Goal: Feedback & Contribution: Contribute content

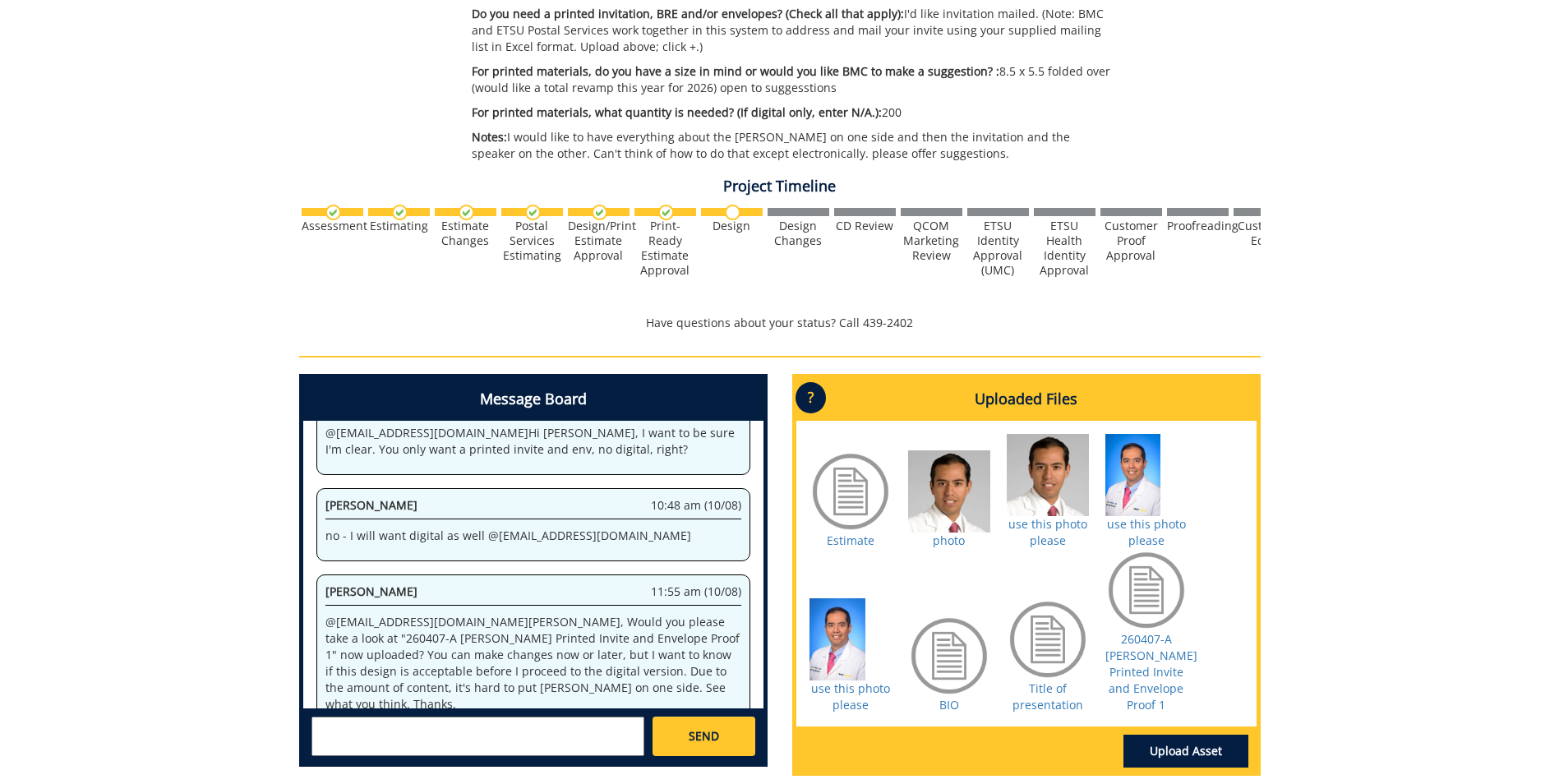
scroll to position [576, 0]
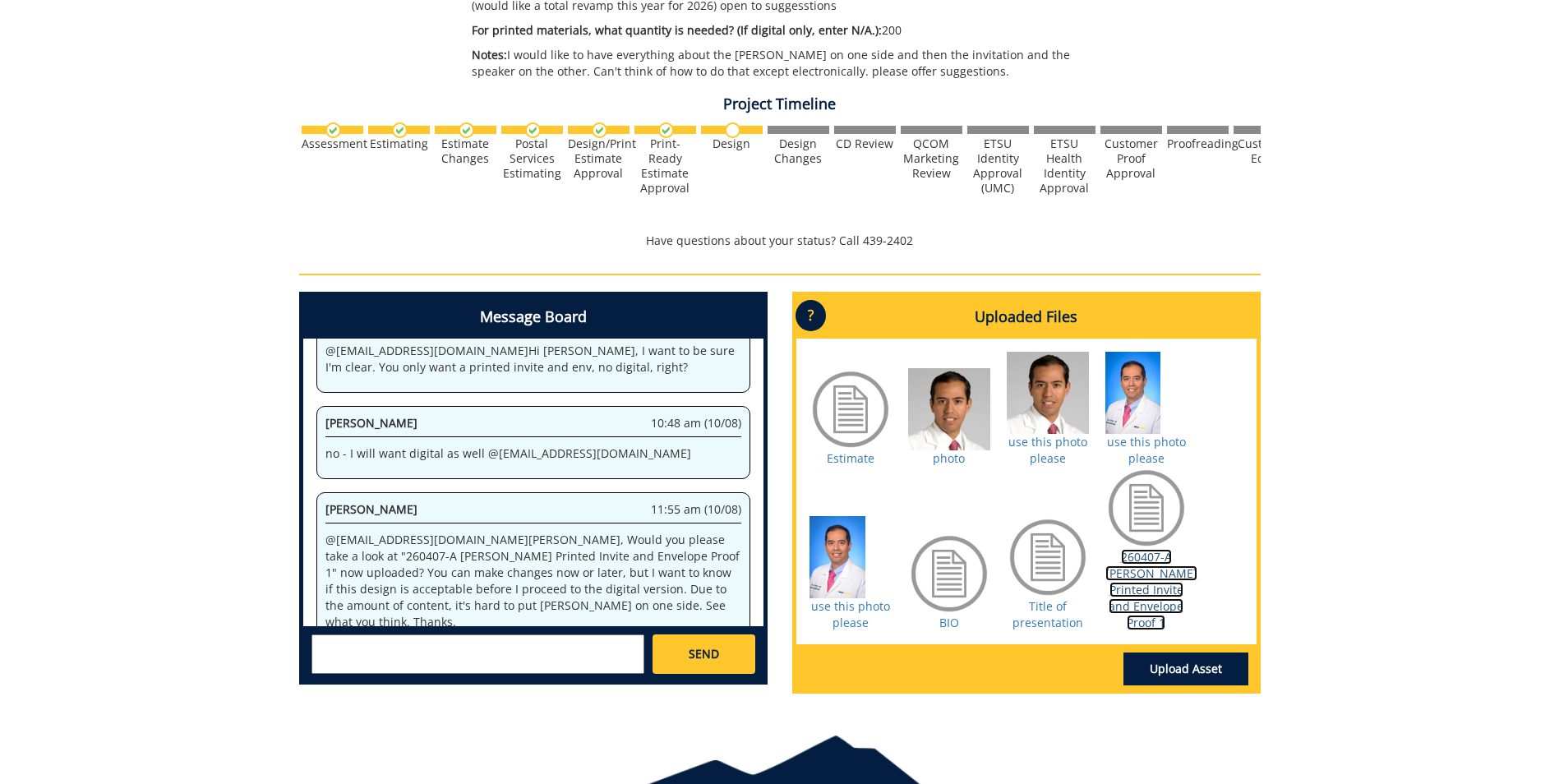
click at [1146, 566] on link "260407-A Sholes Printed Invite and Envelope Proof 1" at bounding box center [1150, 590] width 92 height 81
click at [513, 664] on textarea at bounding box center [478, 654] width 332 height 40
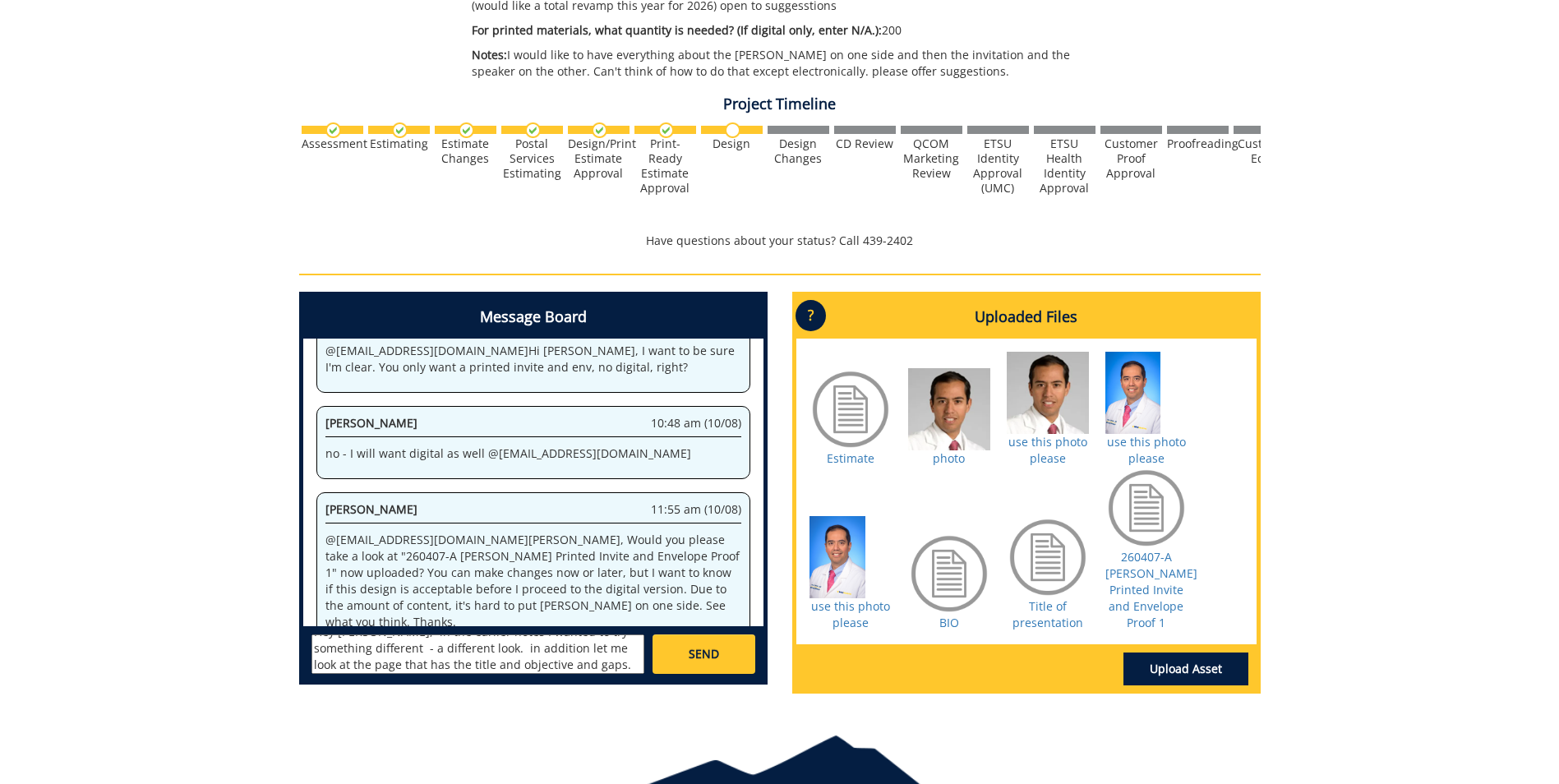
scroll to position [30, 0]
type textarea "Hey robin, in the earlier notes I wanted to try something different - a differe…"
click at [723, 646] on link "SEND" at bounding box center [703, 654] width 102 height 40
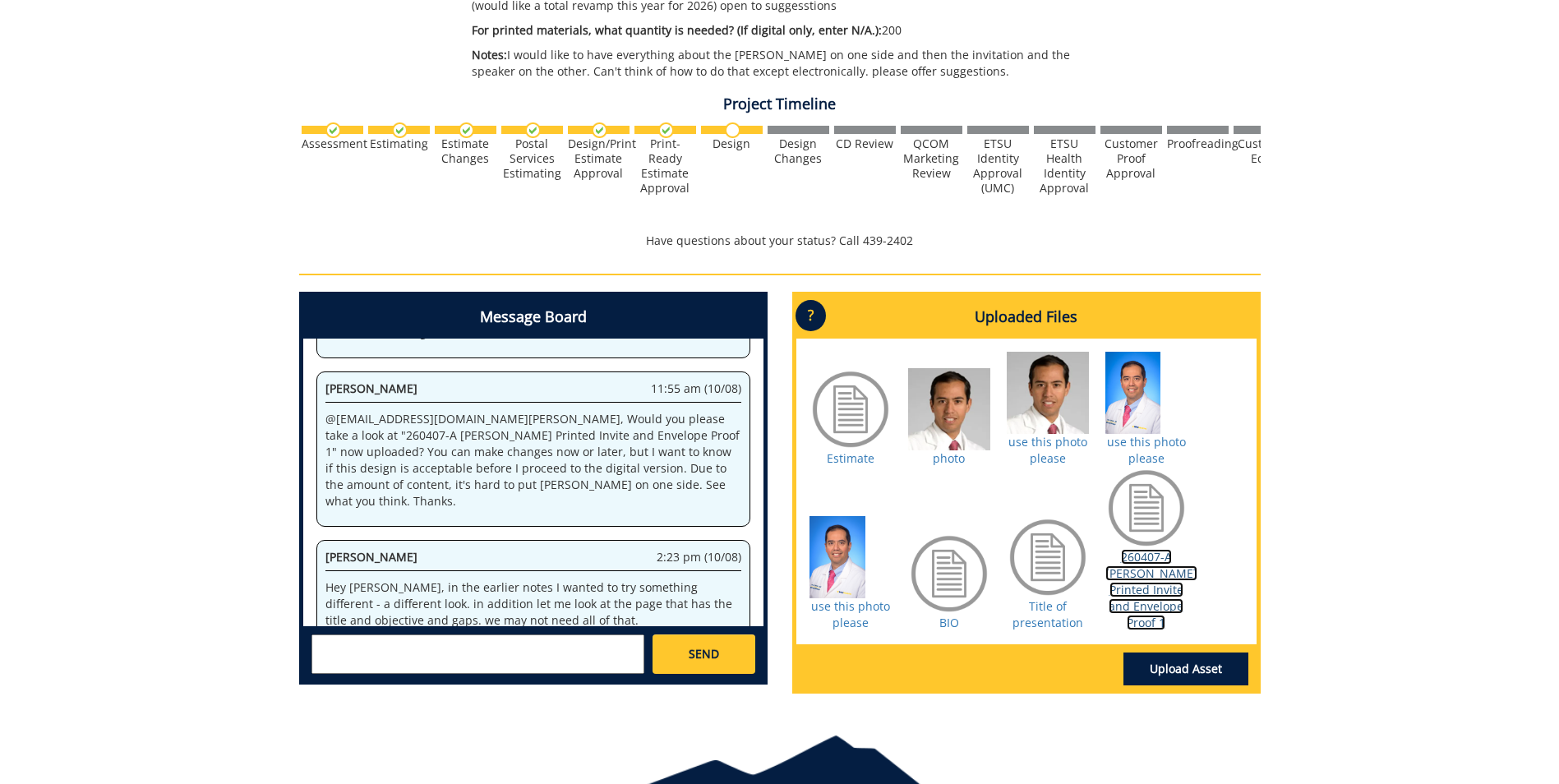
click at [1155, 578] on link "260407-A Sholes Printed Invite and Envelope Proof 1" at bounding box center [1150, 590] width 92 height 81
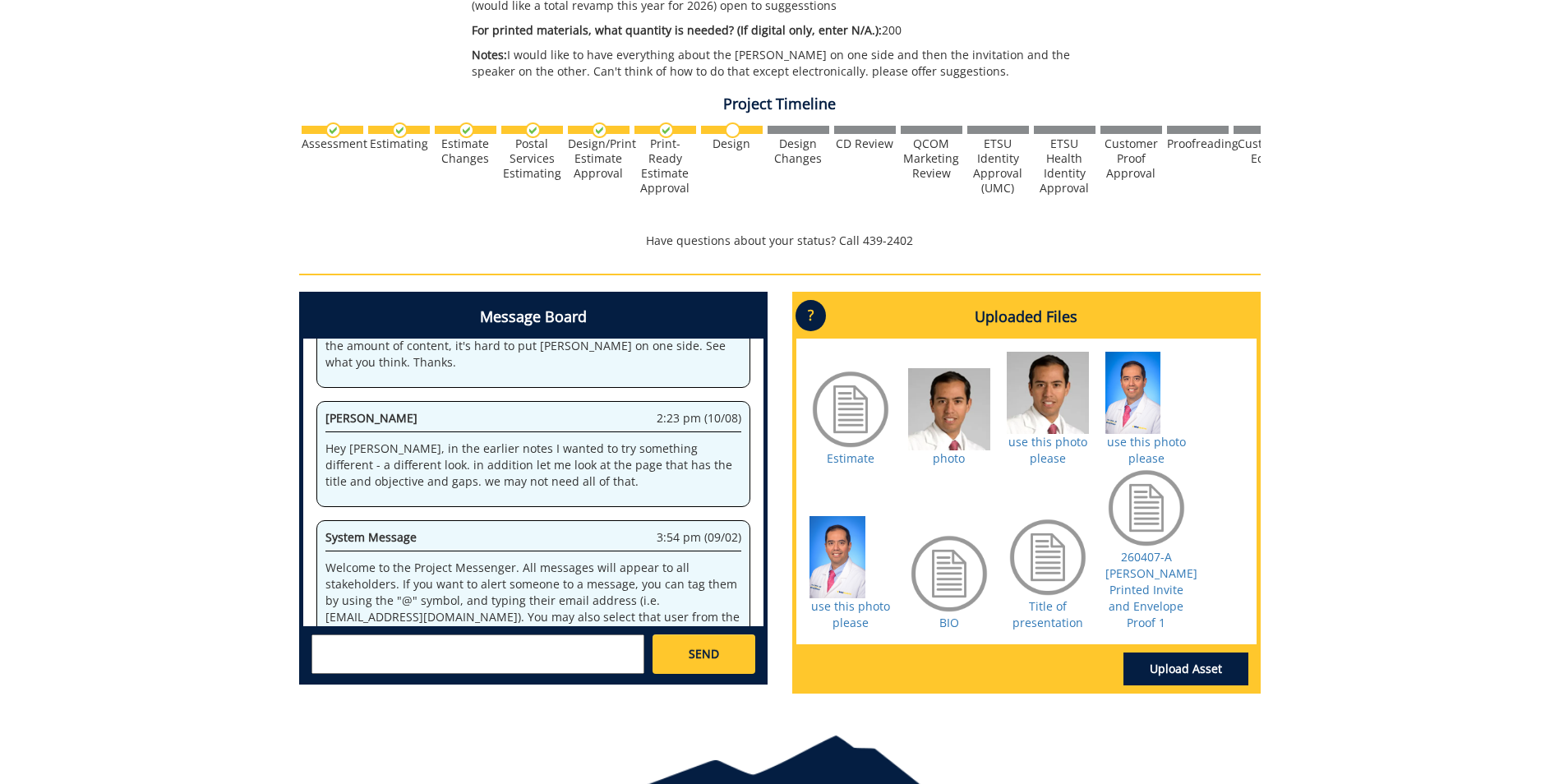
scroll to position [2465, 0]
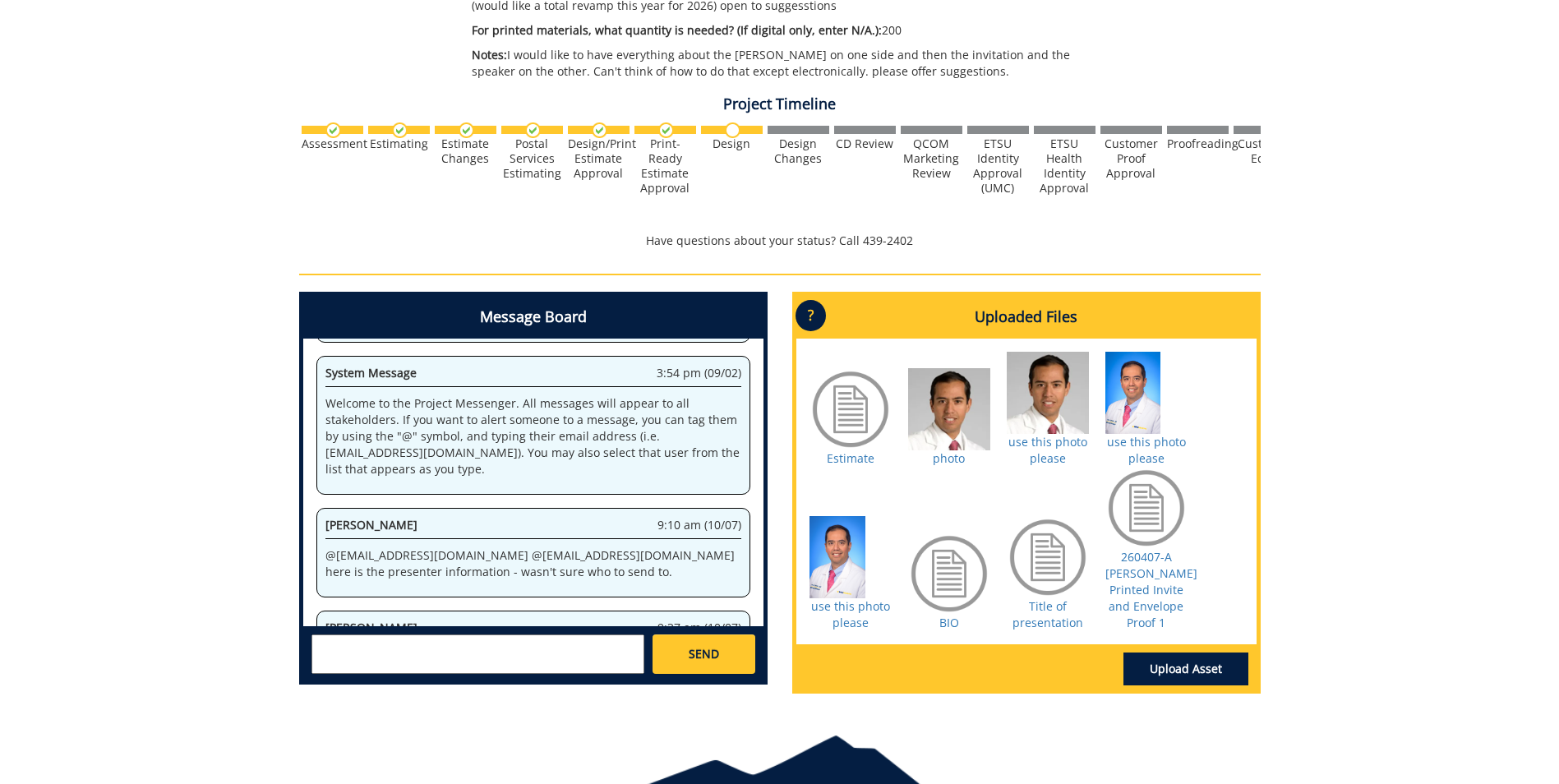
drag, startPoint x: 937, startPoint y: 399, endPoint x: 912, endPoint y: 356, distance: 49.7
click at [916, 360] on div "Estimate photo use this photo please BIO" at bounding box center [1026, 491] width 460 height 306
click at [1050, 619] on link "Title of presentation" at bounding box center [1047, 614] width 70 height 32
click at [956, 619] on link "BIO" at bounding box center [949, 622] width 20 height 16
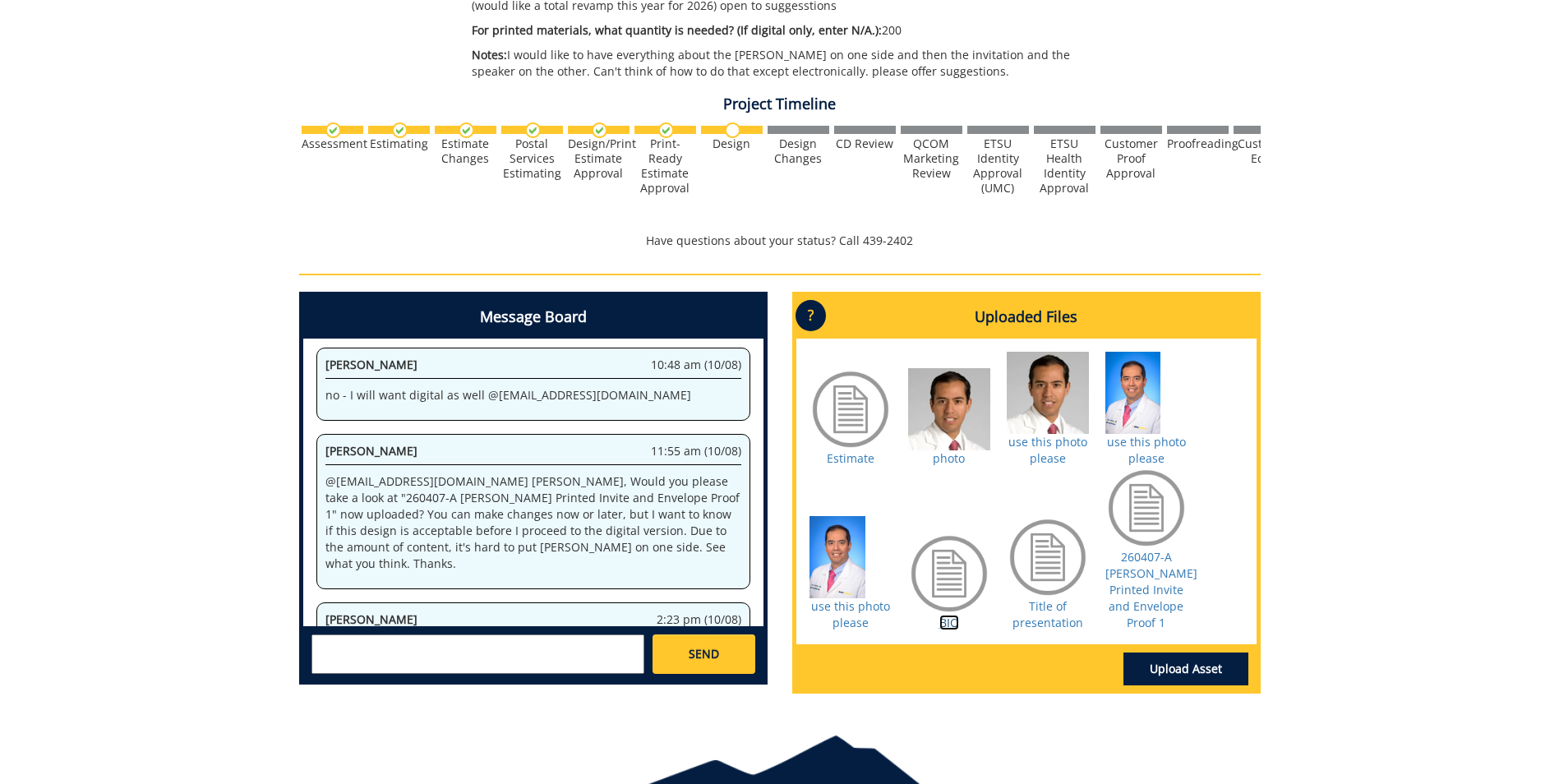
scroll to position [1217, 0]
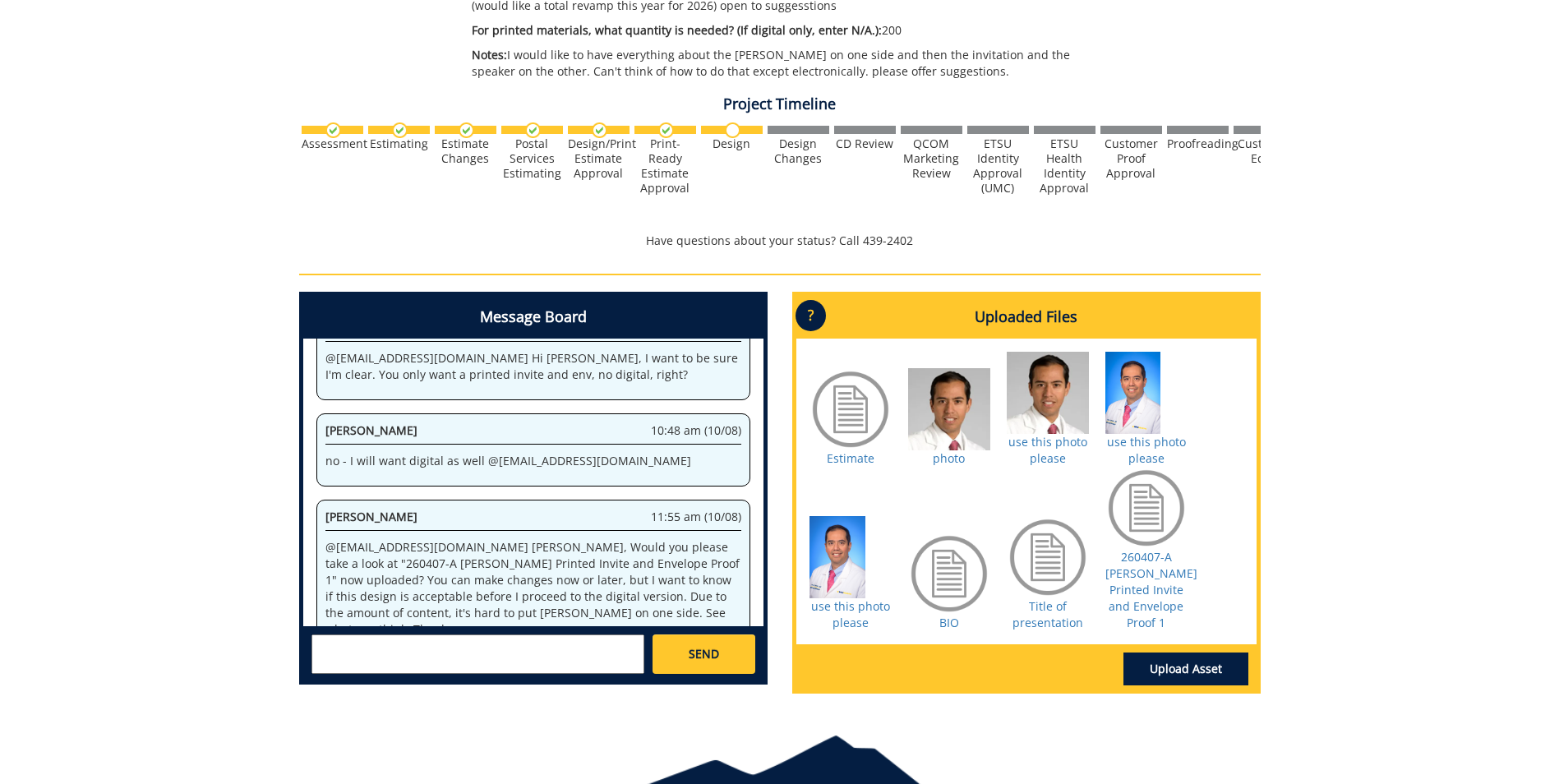
click at [1211, 247] on p "Have questions about your status? Call 439-2402" at bounding box center [780, 241] width 962 height 17
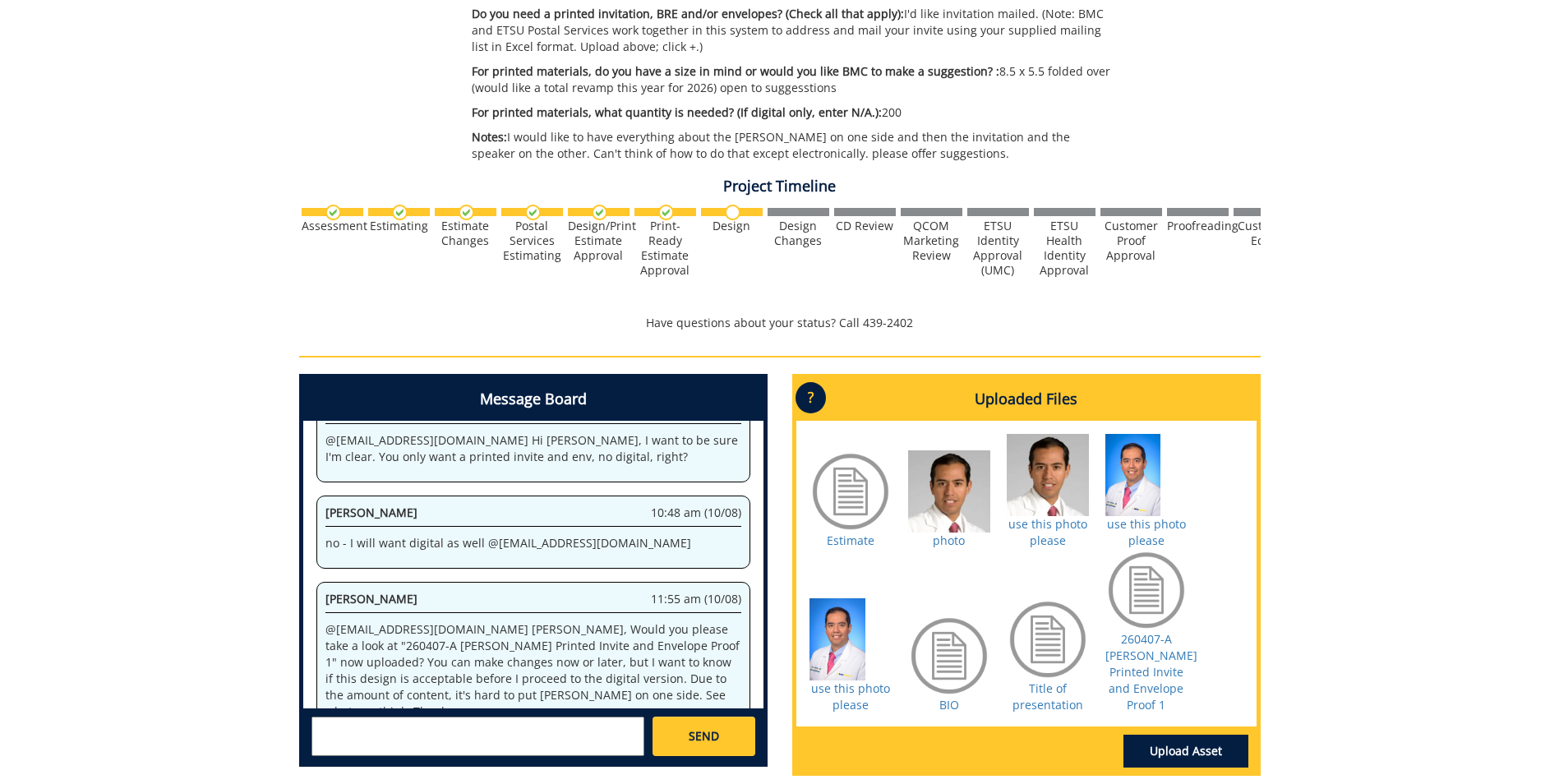
scroll to position [0, 0]
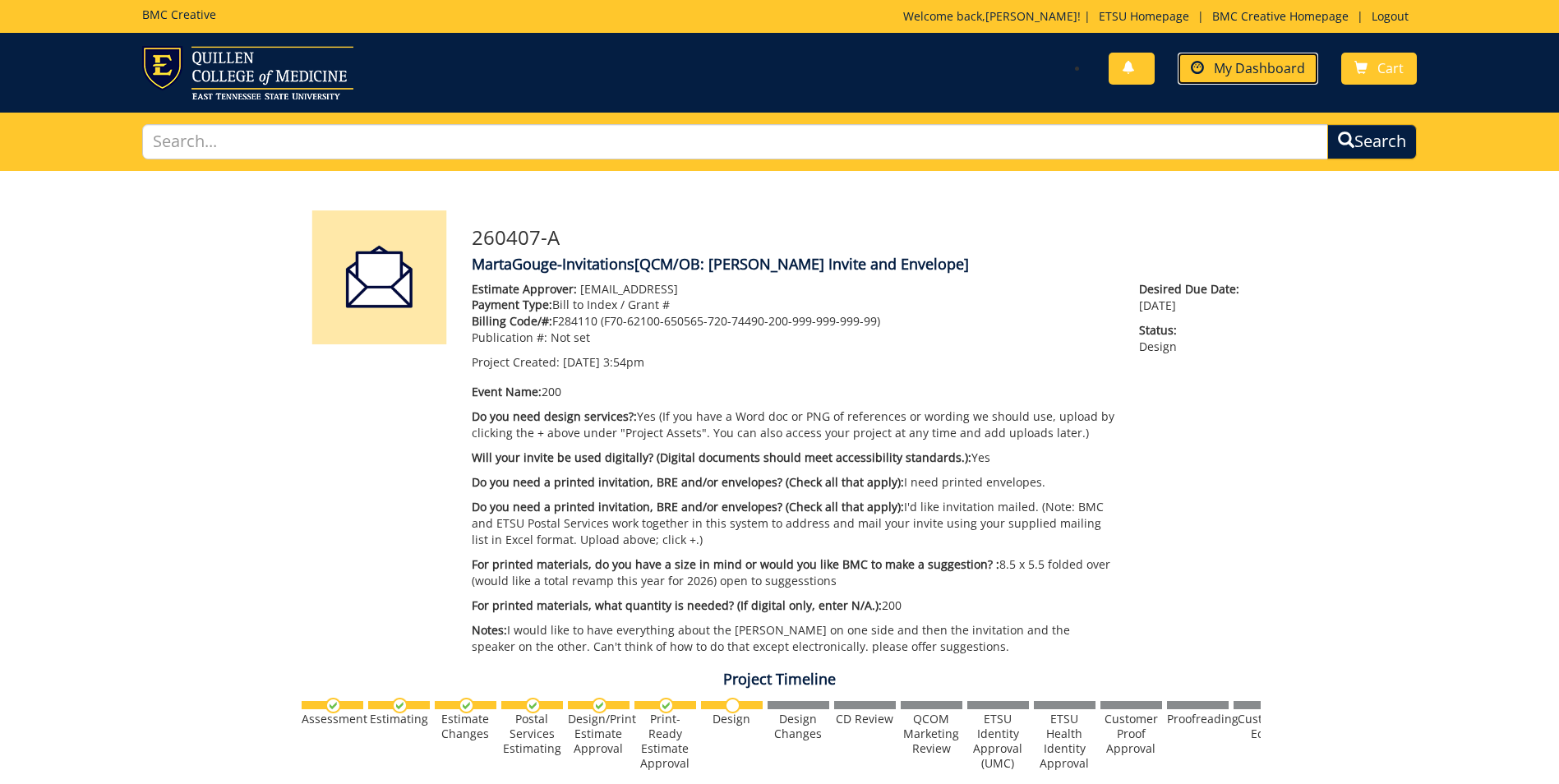
click at [1204, 64] on span at bounding box center [1198, 69] width 13 height 13
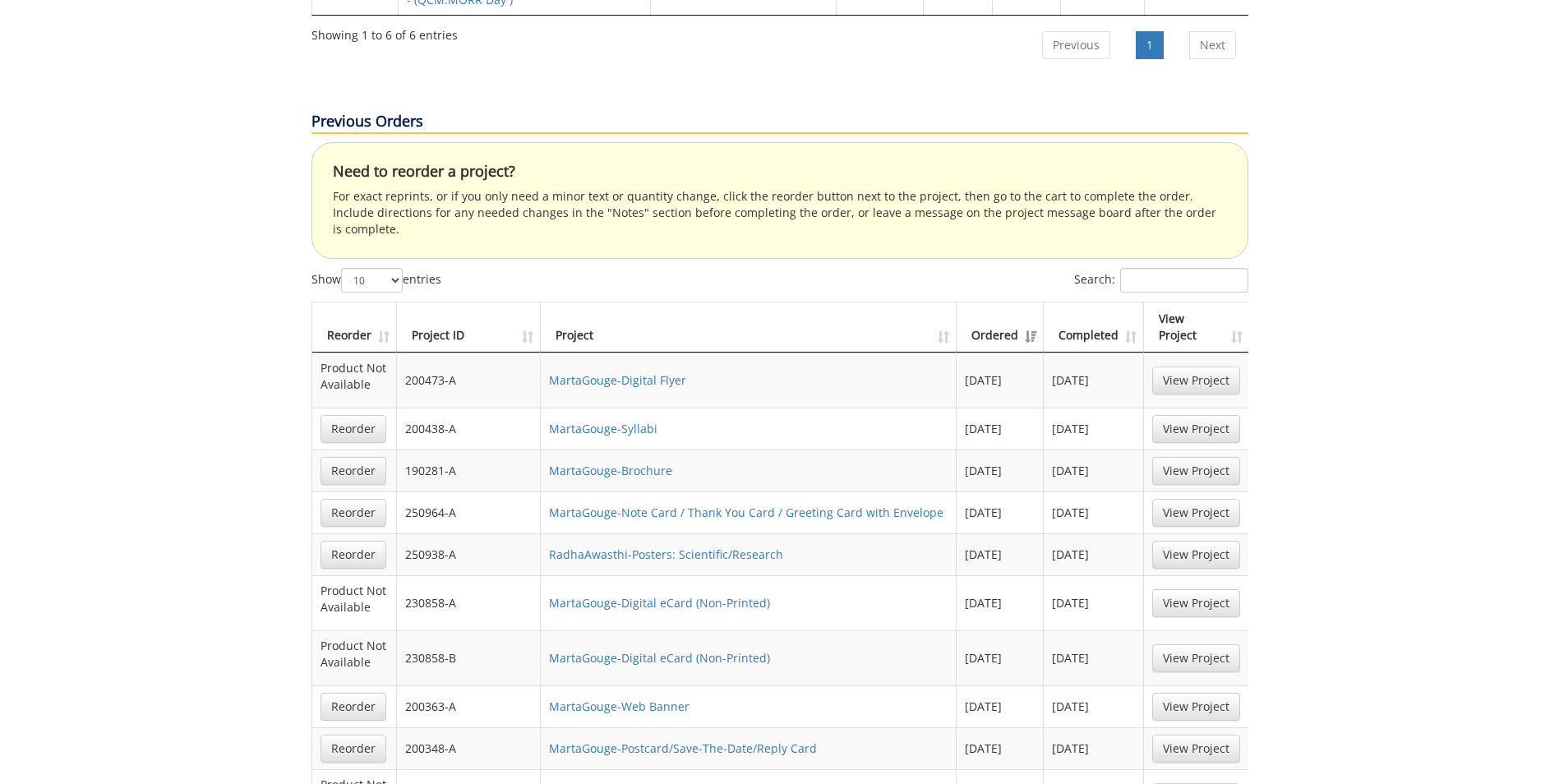
scroll to position [1268, 0]
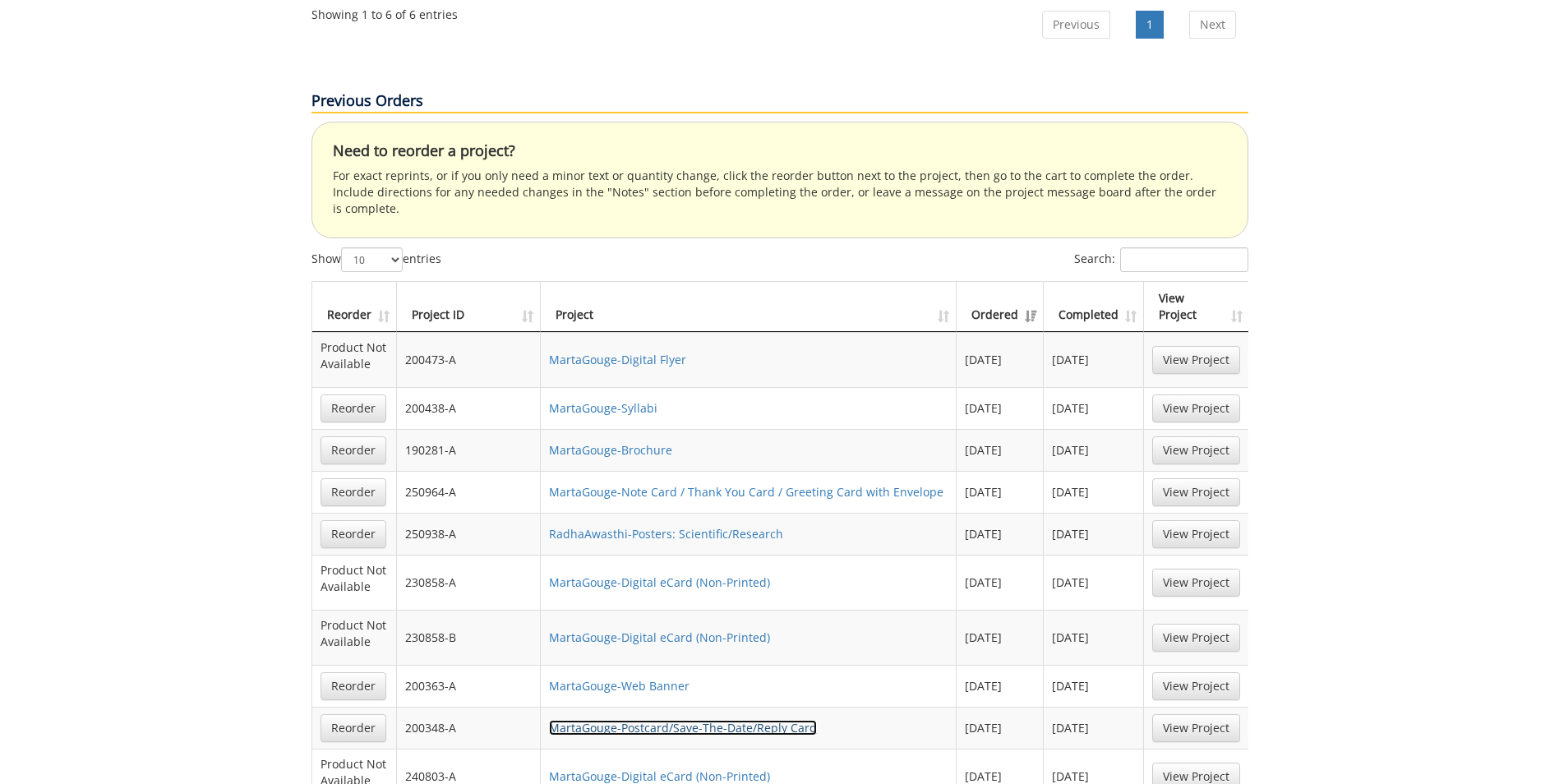
click at [686, 719] on link "MartaGouge-Postcard/Save-The-Date/Reply Card" at bounding box center [683, 727] width 268 height 16
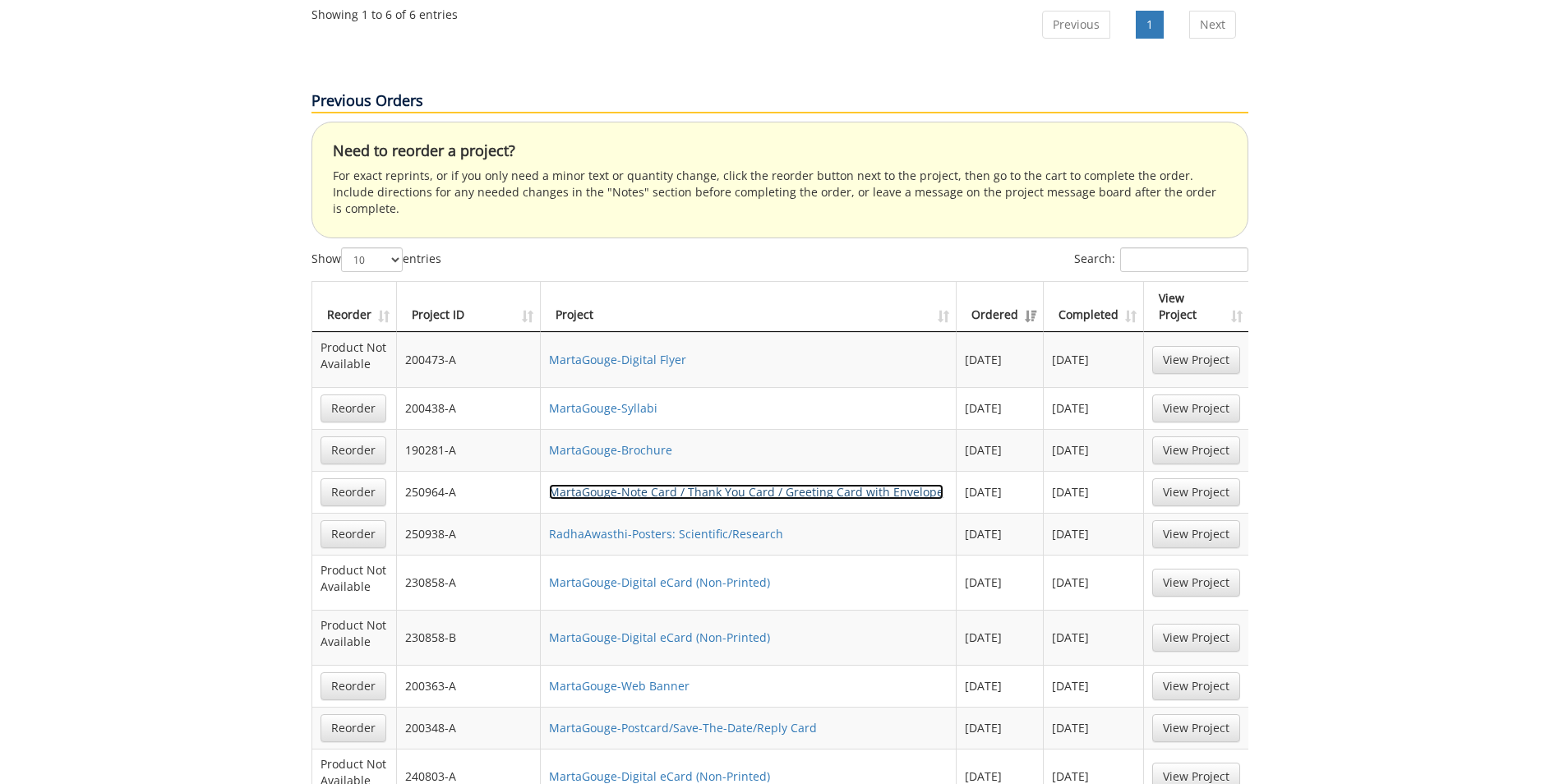
click at [724, 484] on link "MartaGouge-Note Card / Thank You Card / Greeting Card with Envelope" at bounding box center [746, 491] width 395 height 16
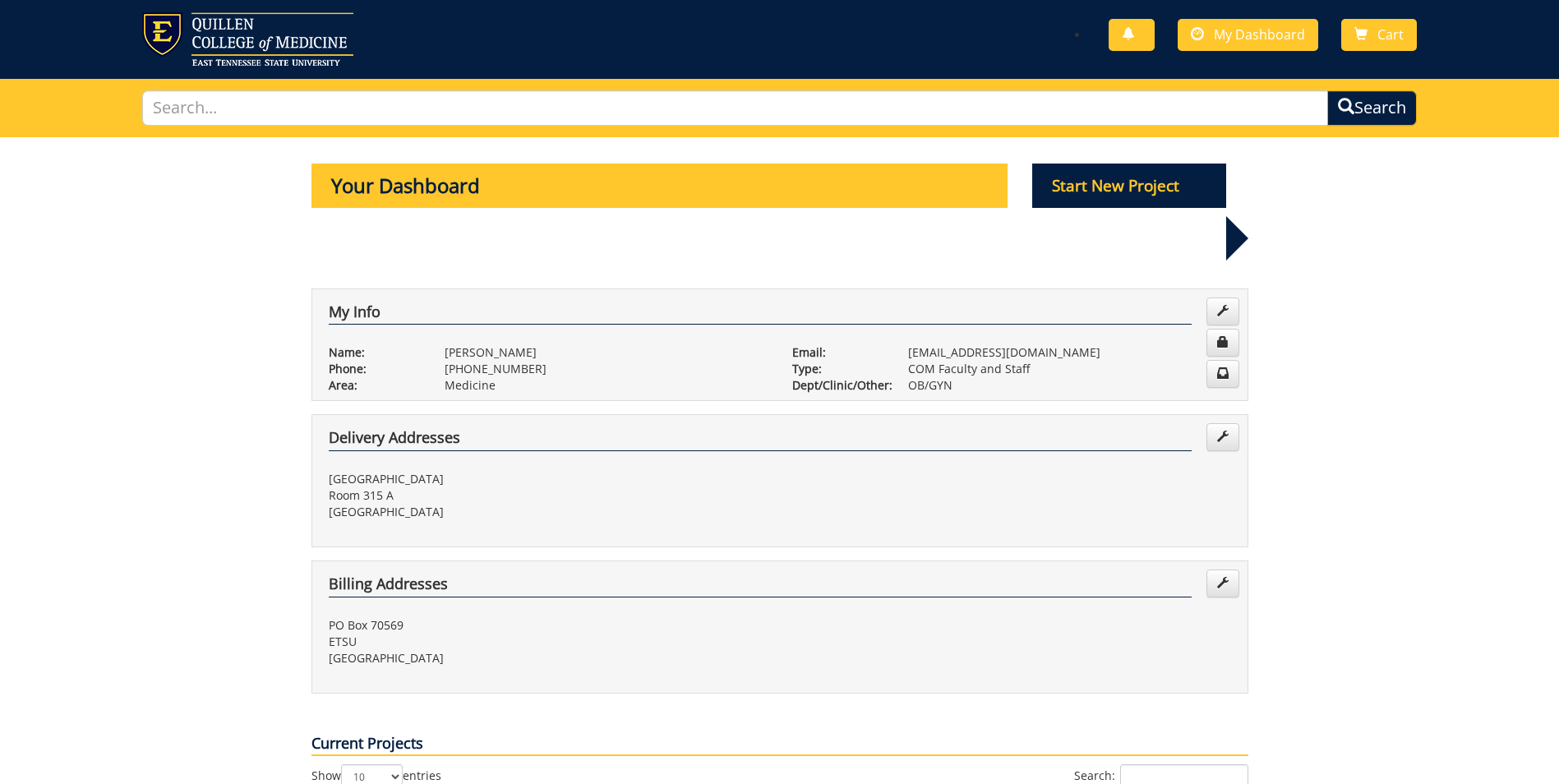
scroll to position [30, 0]
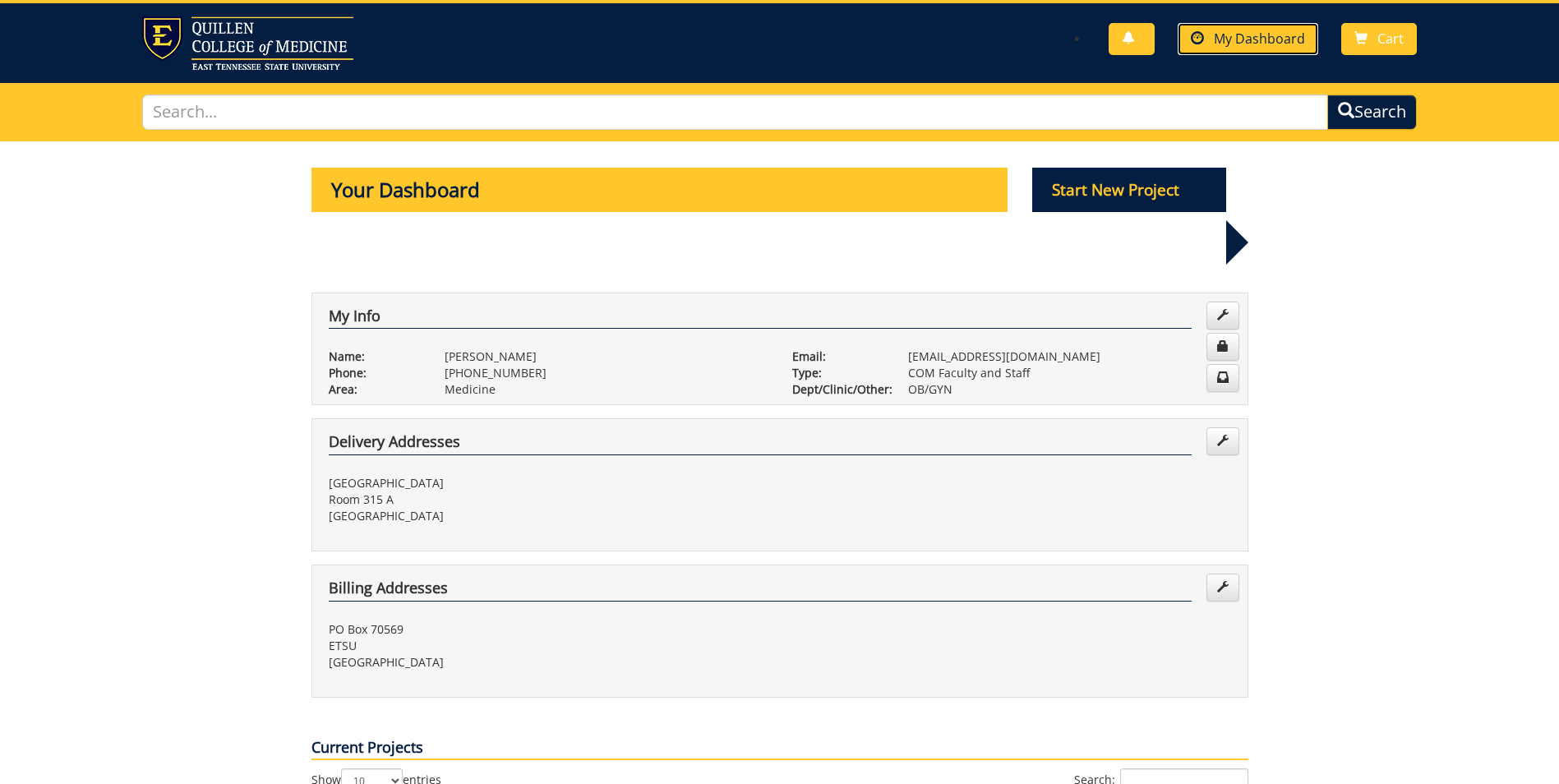
click at [1237, 43] on span "My Dashboard" at bounding box center [1260, 39] width 91 height 18
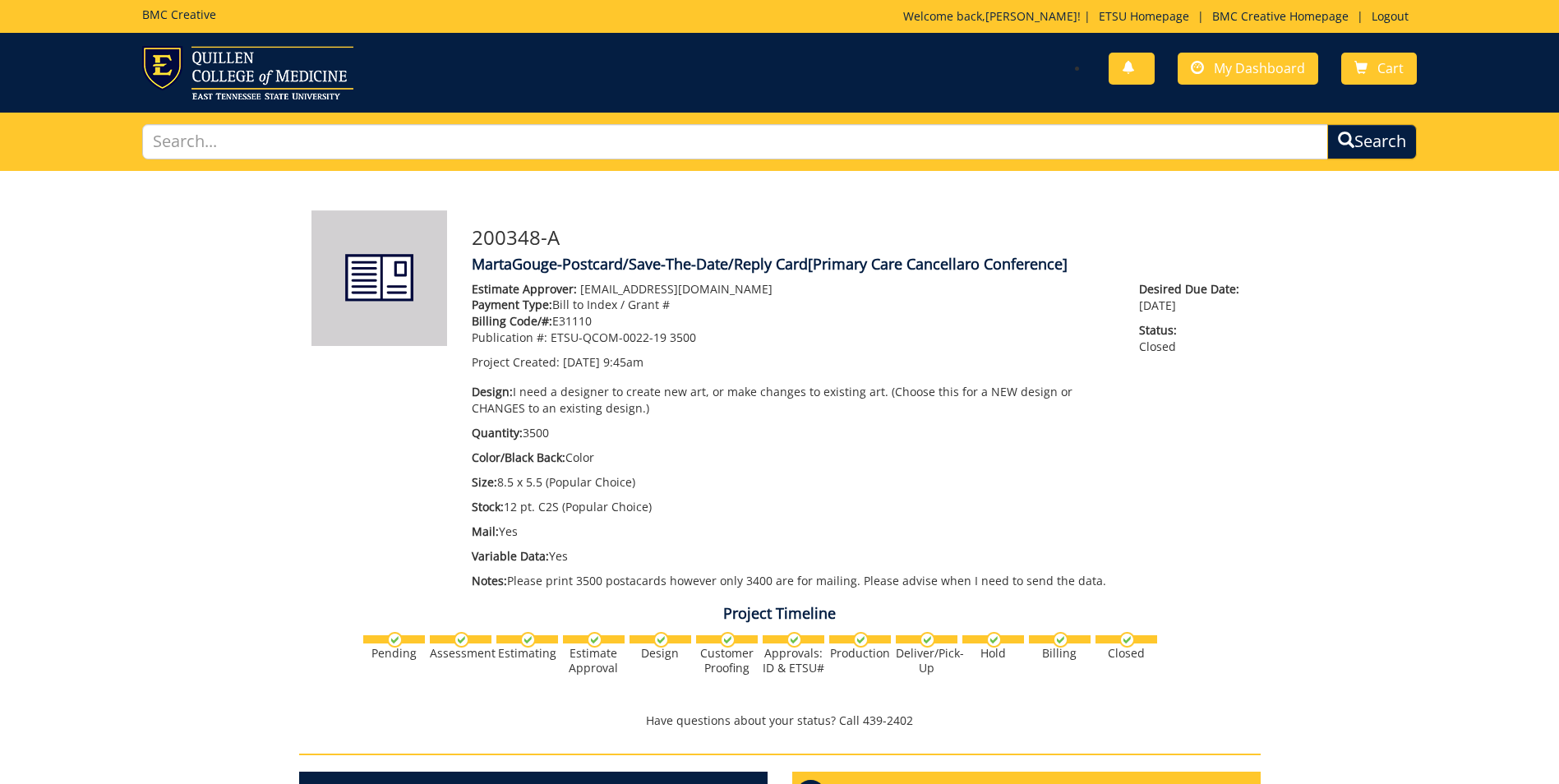
scroll to position [553, 0]
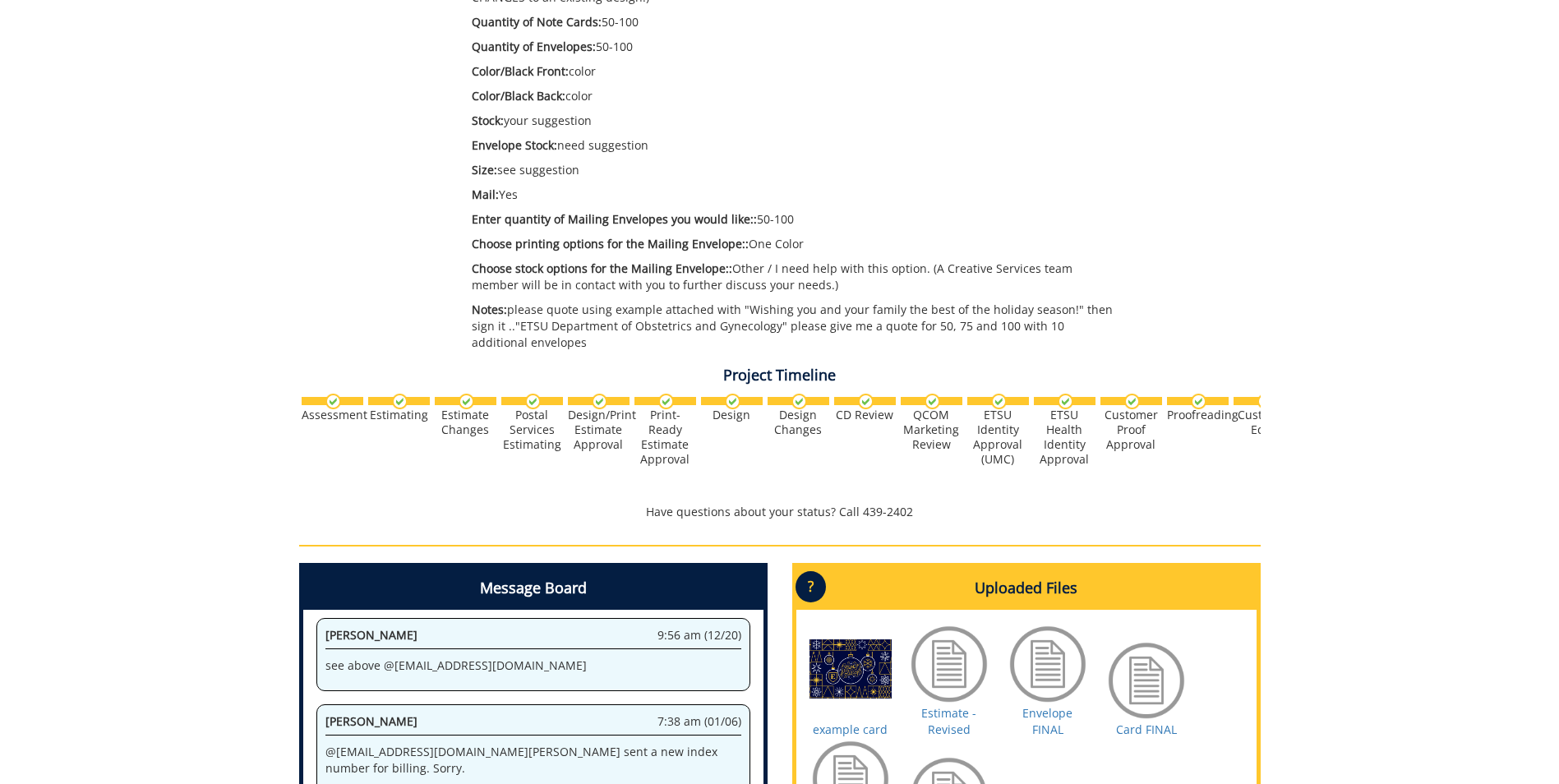
scroll to position [493, 0]
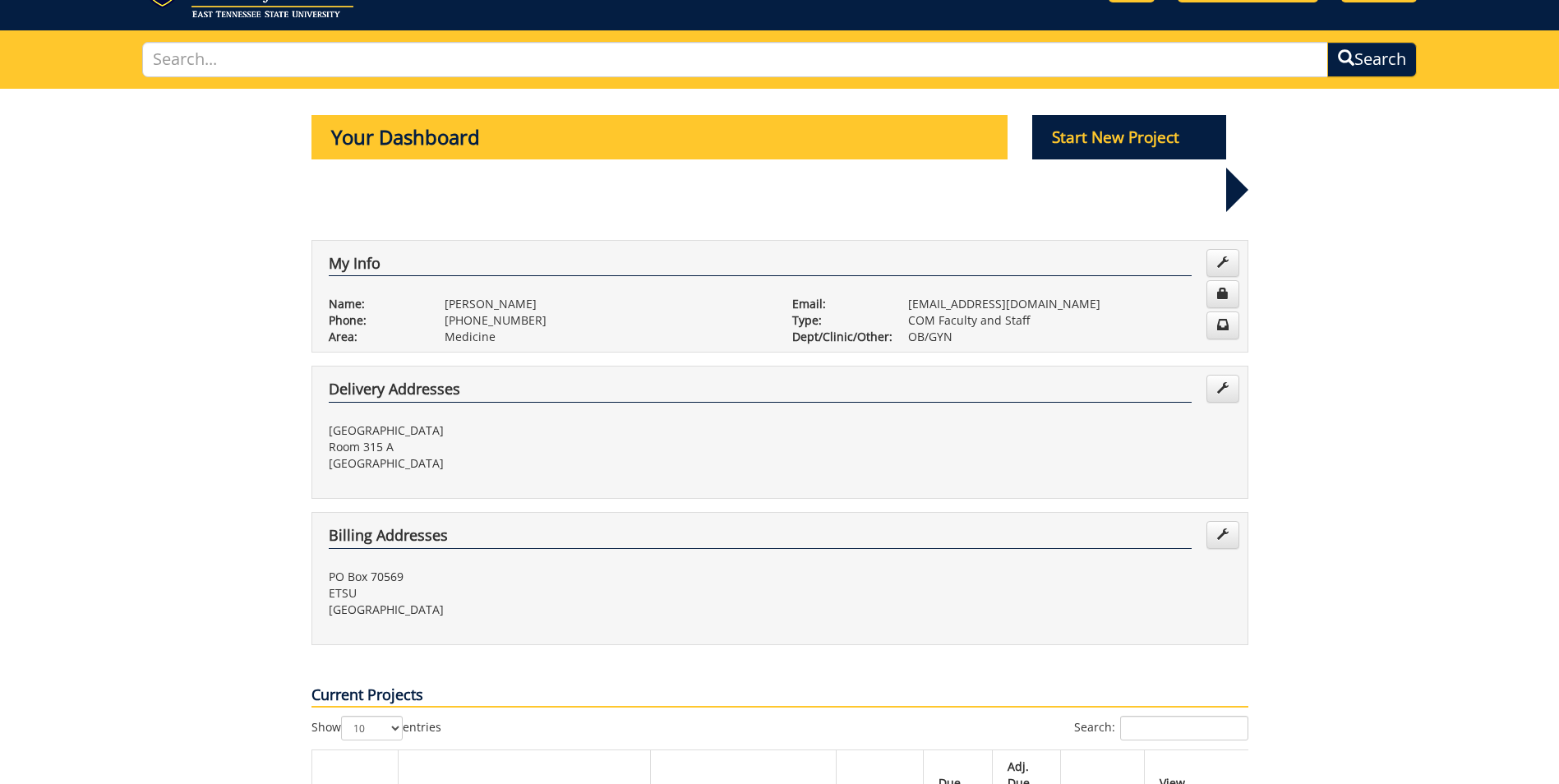
scroll to position [328, 0]
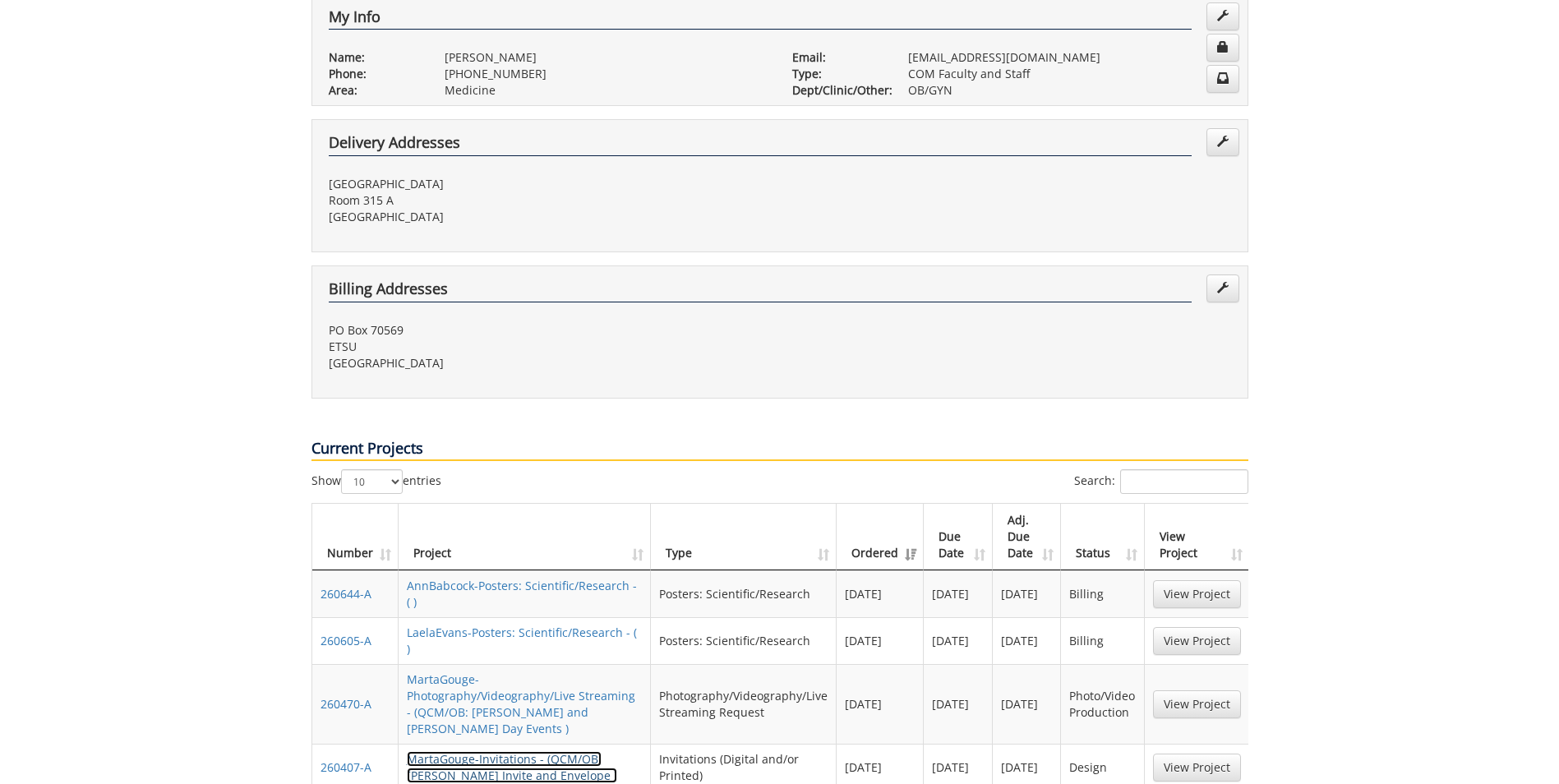
click at [517, 751] on link "MartaGouge-Invitations - (QCM/OB: [PERSON_NAME] Invite and Envelope )" at bounding box center [512, 767] width 210 height 32
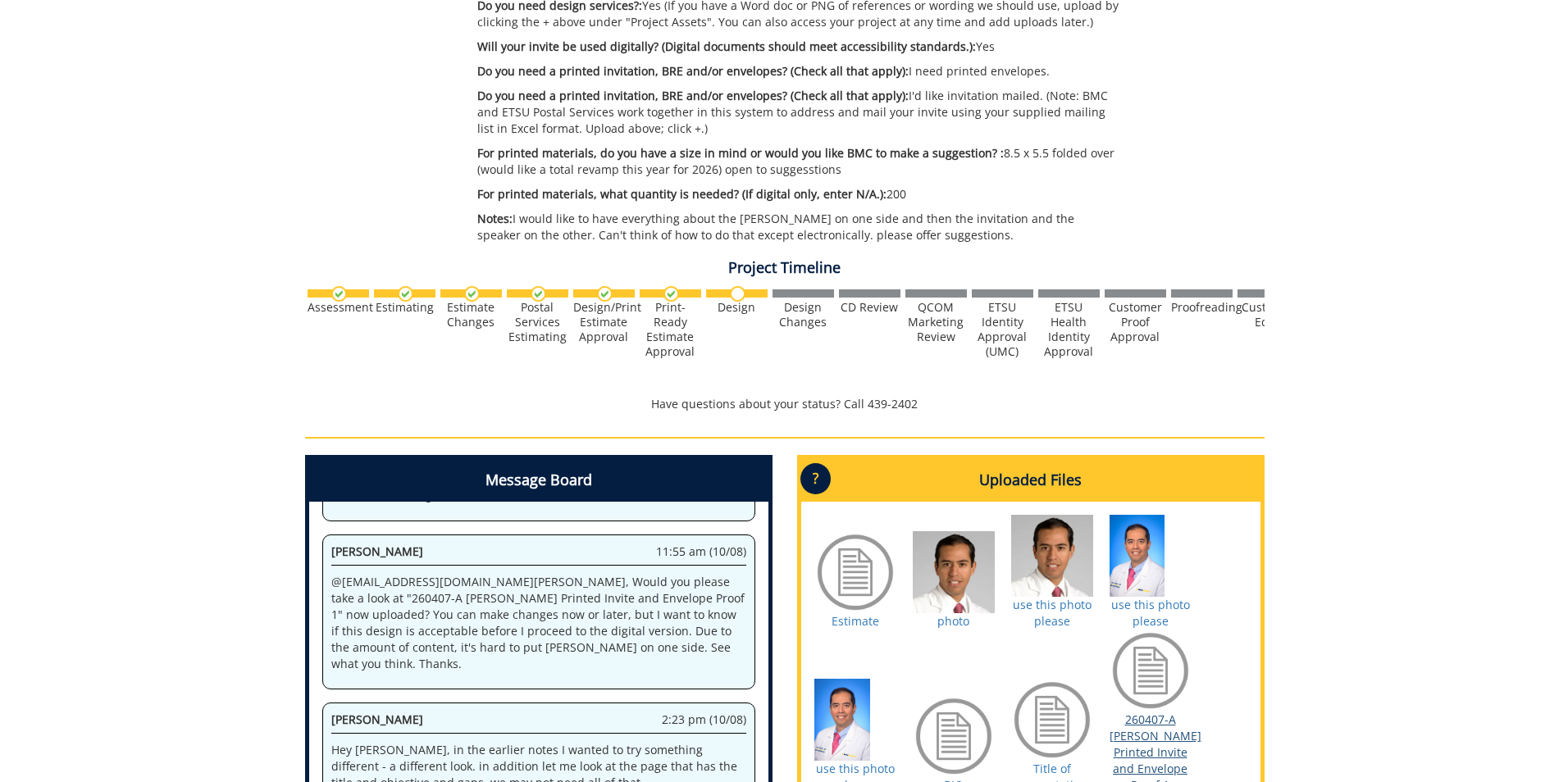
scroll to position [492, 0]
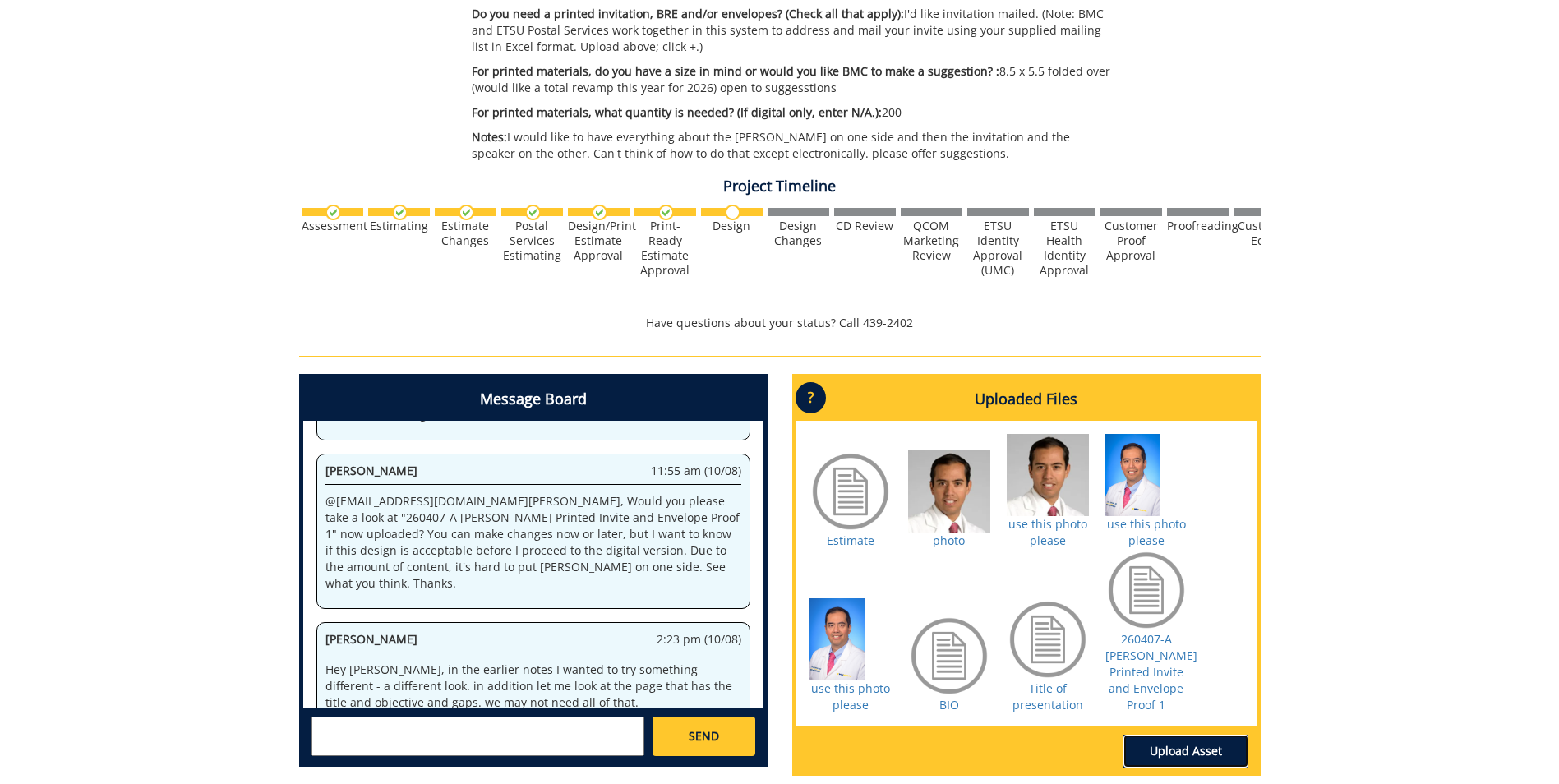
click at [1179, 754] on link "Upload Asset" at bounding box center [1185, 751] width 125 height 33
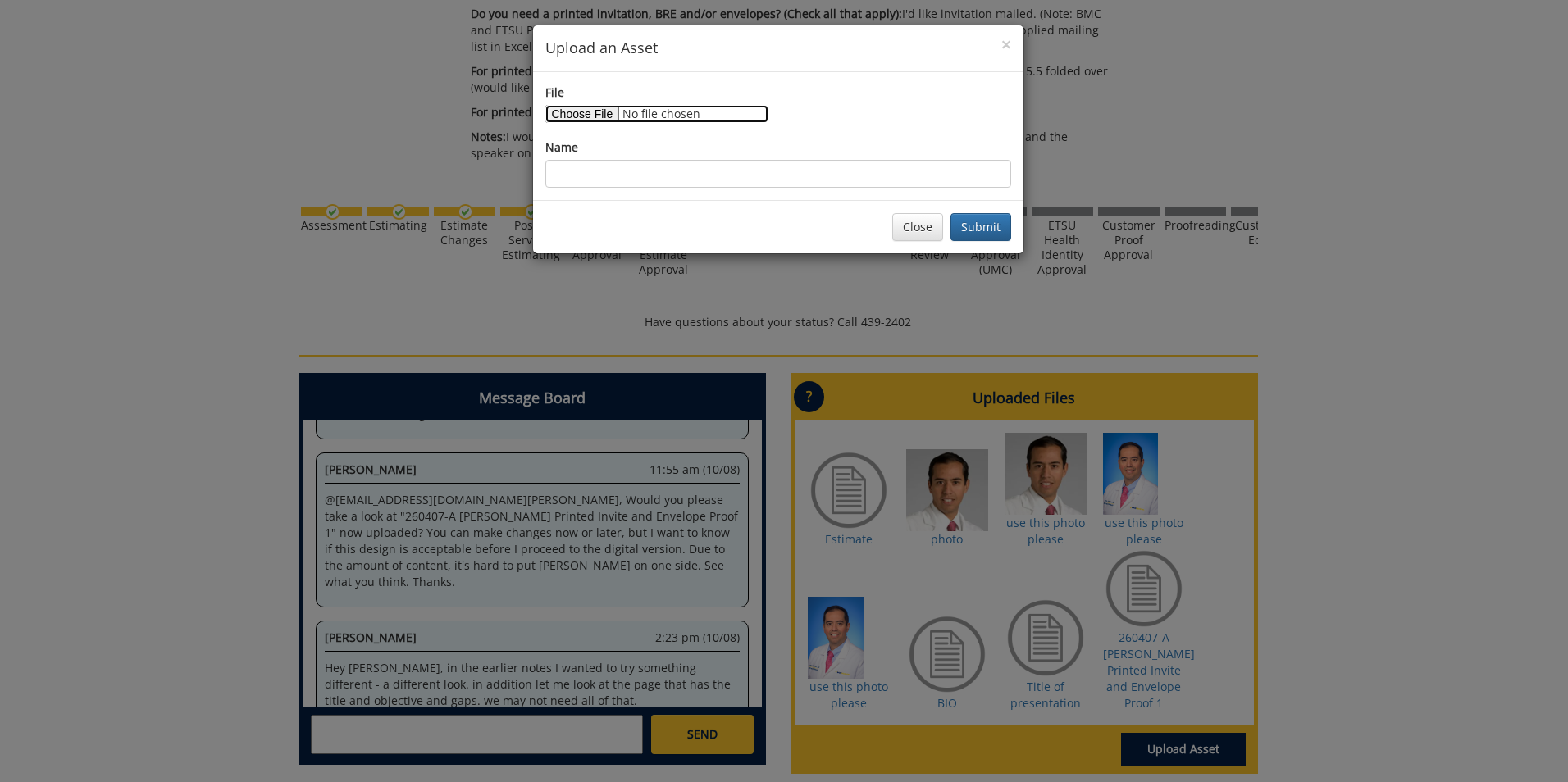
click at [583, 106] on input "File" at bounding box center [657, 114] width 223 height 18
type input "C:\fakepath\Invitation updates.pdf"
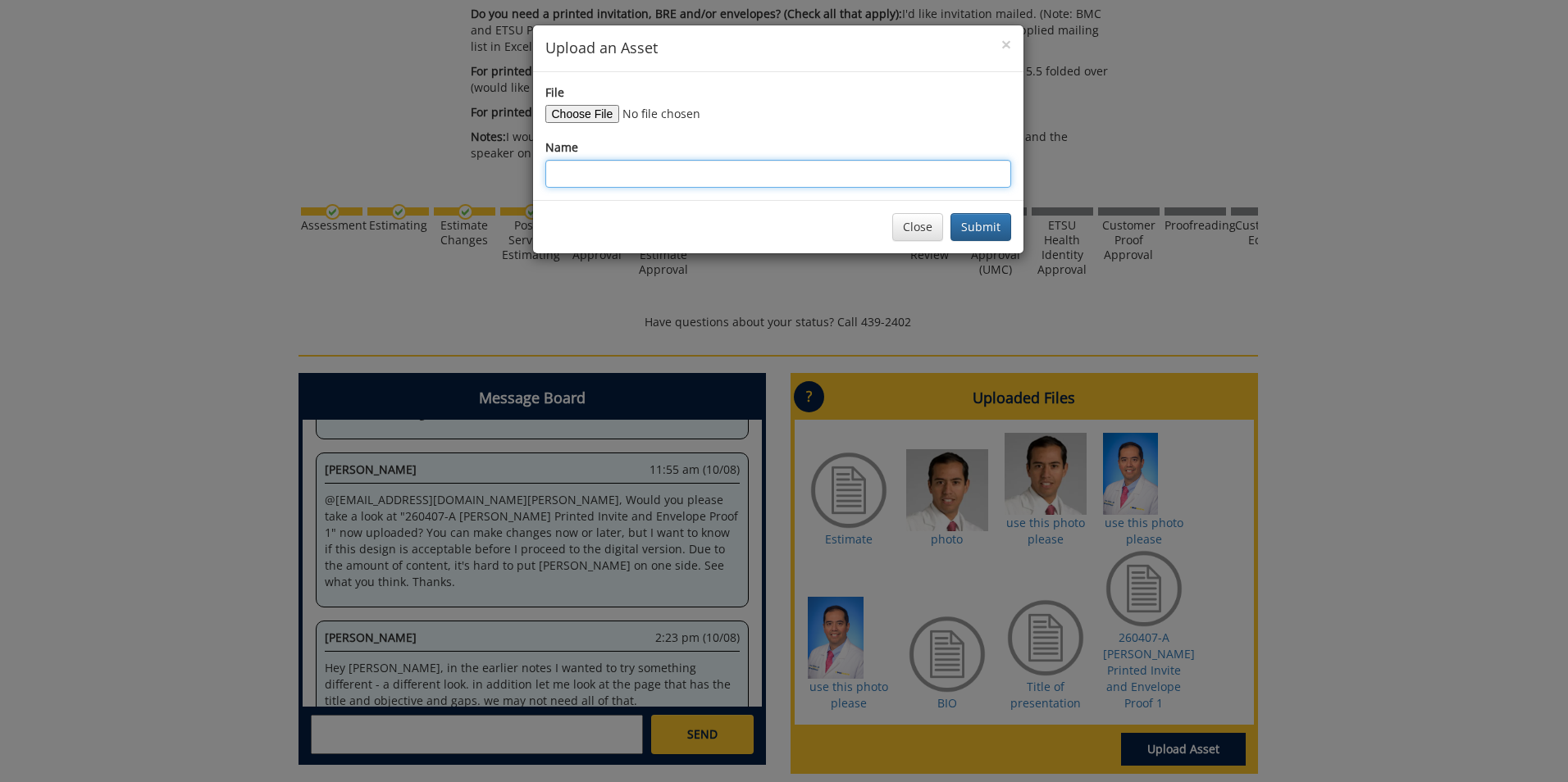
click at [656, 182] on input "Name" at bounding box center [778, 174] width 465 height 28
type input "invitation updates"
click at [982, 224] on button "Submit" at bounding box center [981, 227] width 61 height 28
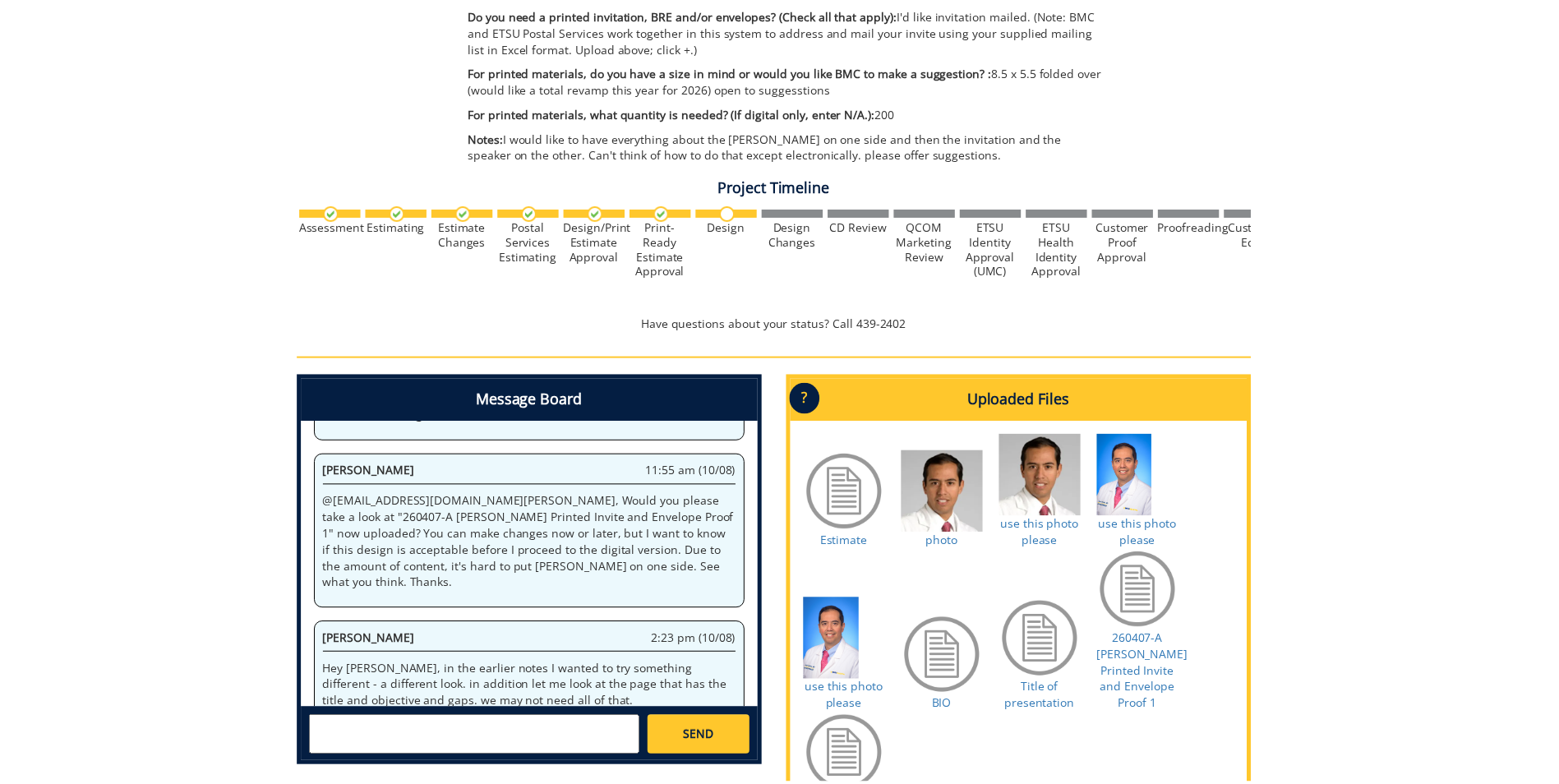
scroll to position [781, 0]
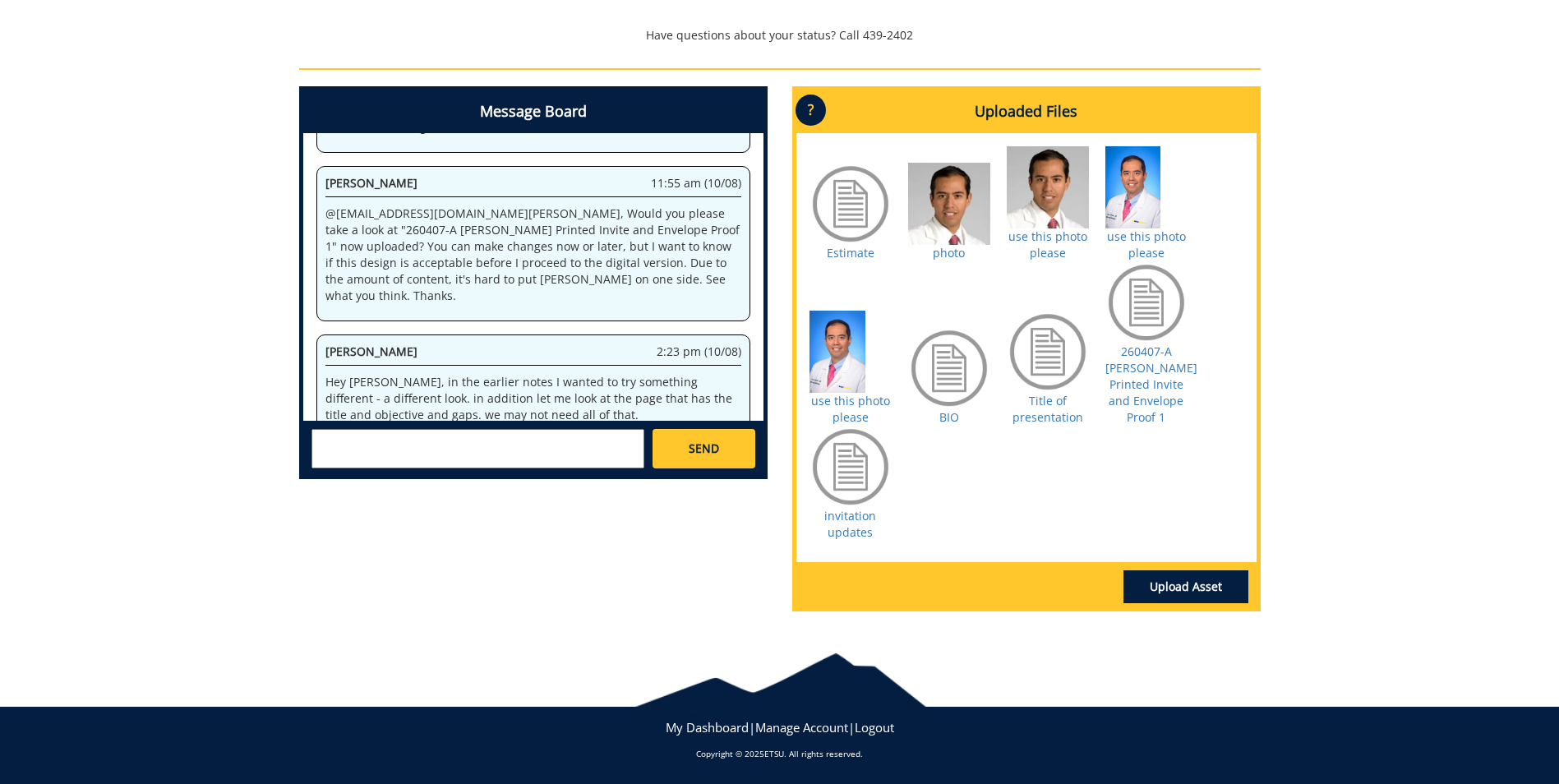
click at [408, 442] on textarea at bounding box center [478, 449] width 332 height 40
click at [1002, 472] on div "Estimate photo use this photo please BIO" at bounding box center [1026, 347] width 460 height 429
click at [448, 461] on textarea "@[EMAIL_ADDRESS][DOMAIN_NAME] See above - also, I am not sure what we can do di…" at bounding box center [478, 449] width 332 height 40
type textarea "@[EMAIL_ADDRESS][DOMAIN_NAME] See above - also, I am not sure what we can do di…"
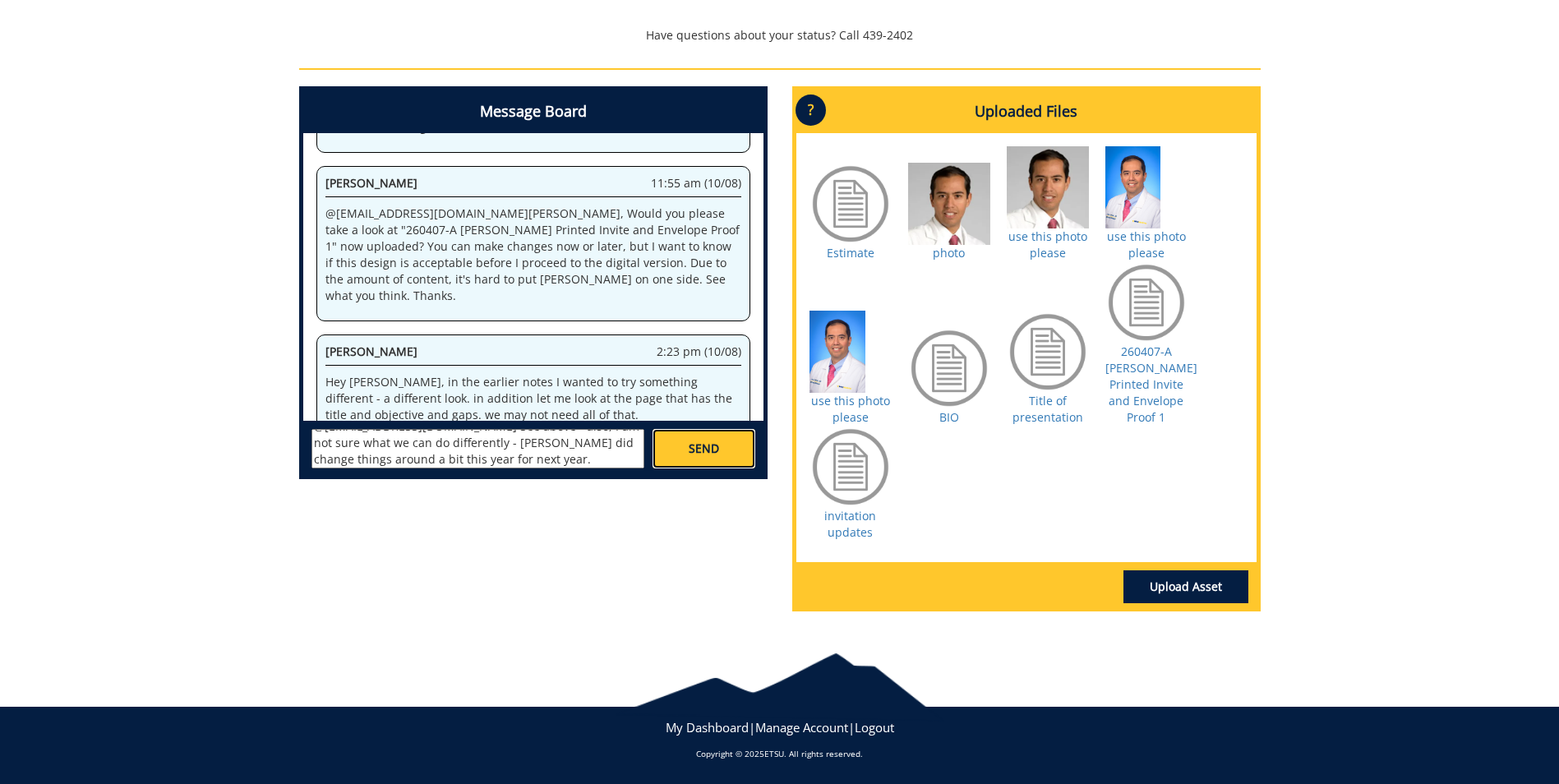
click at [721, 447] on link "SEND" at bounding box center [703, 449] width 102 height 40
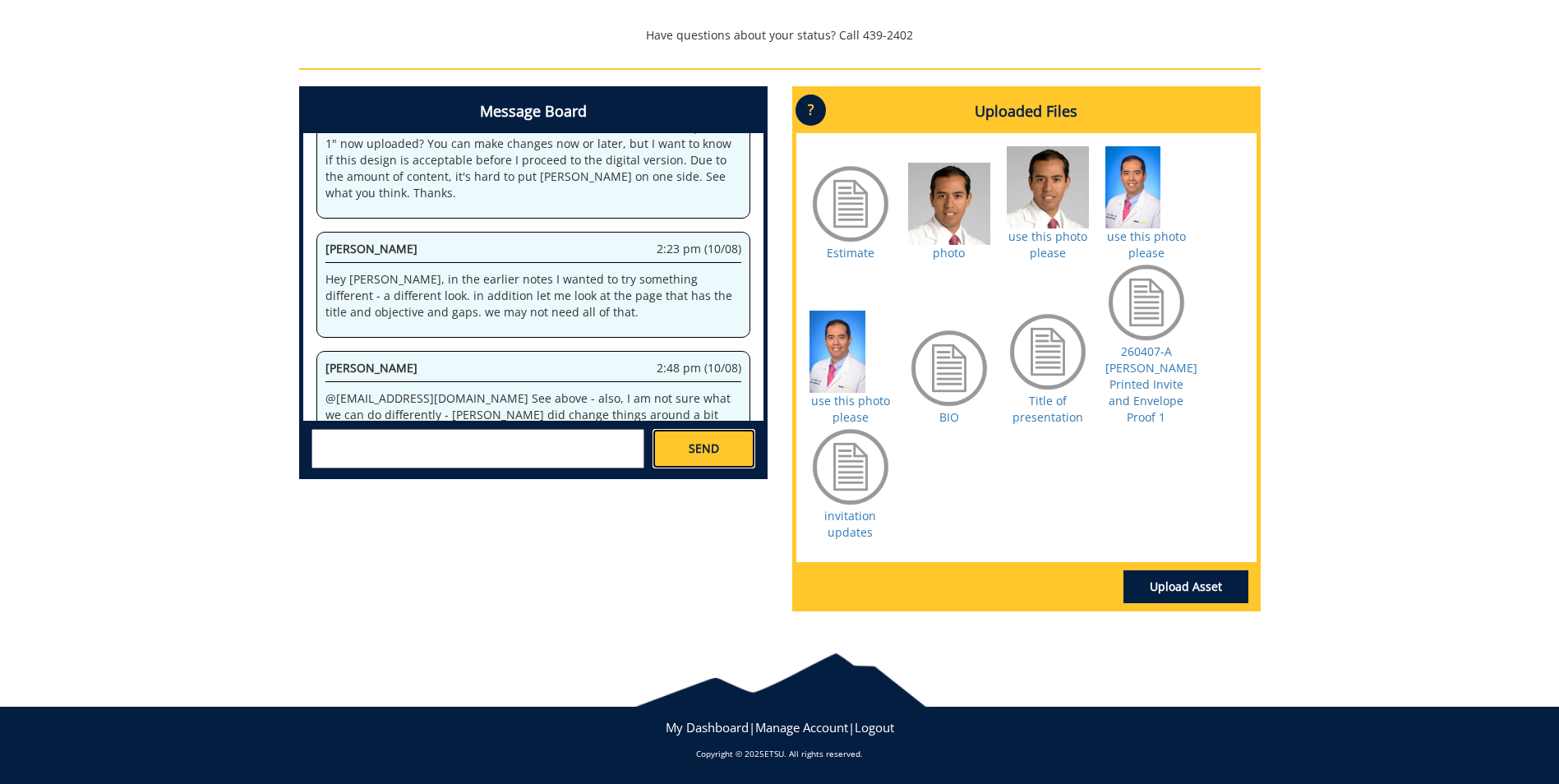
scroll to position [834, 0]
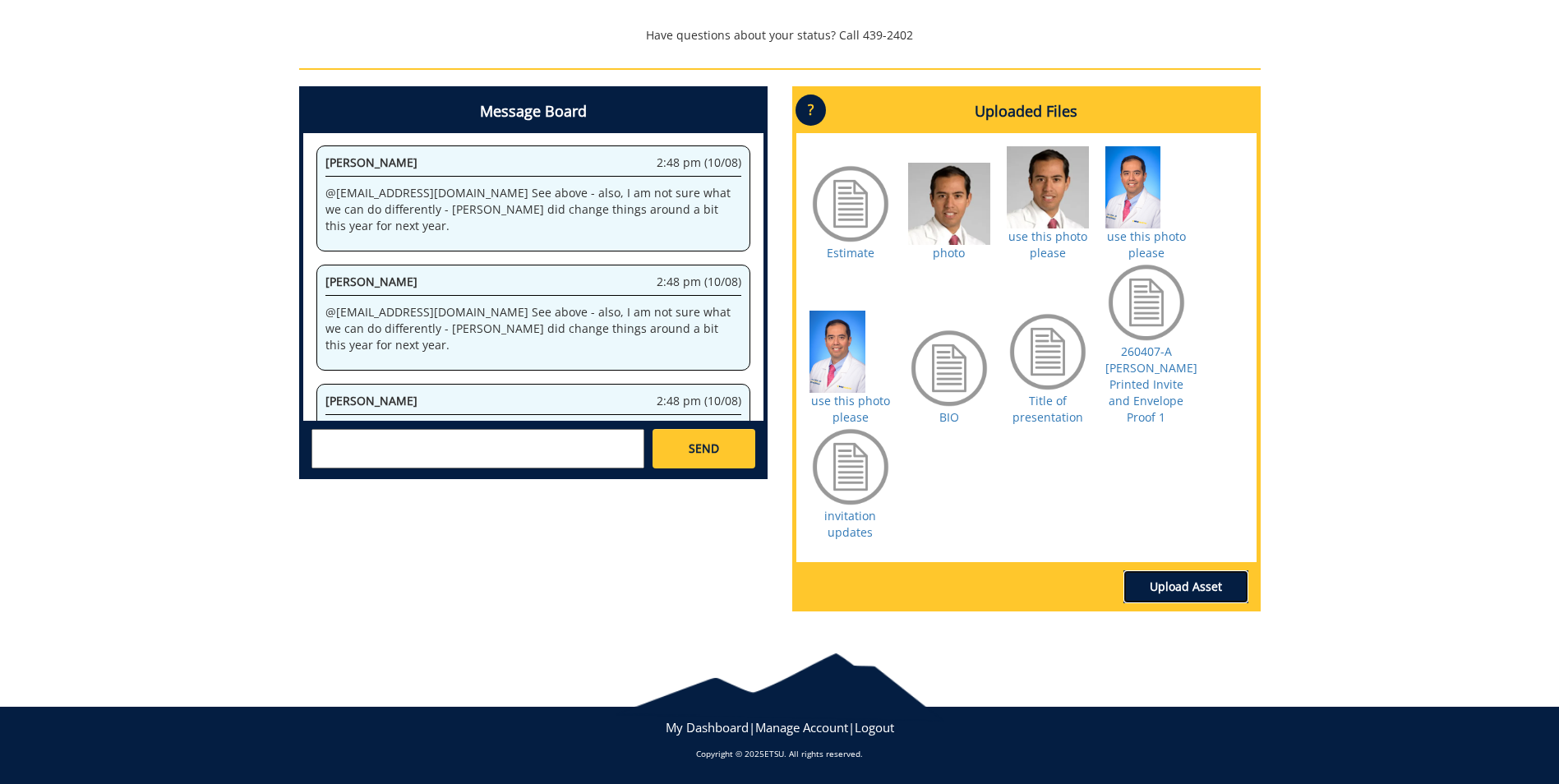
click at [1168, 593] on link "Upload Asset" at bounding box center [1185, 587] width 125 height 33
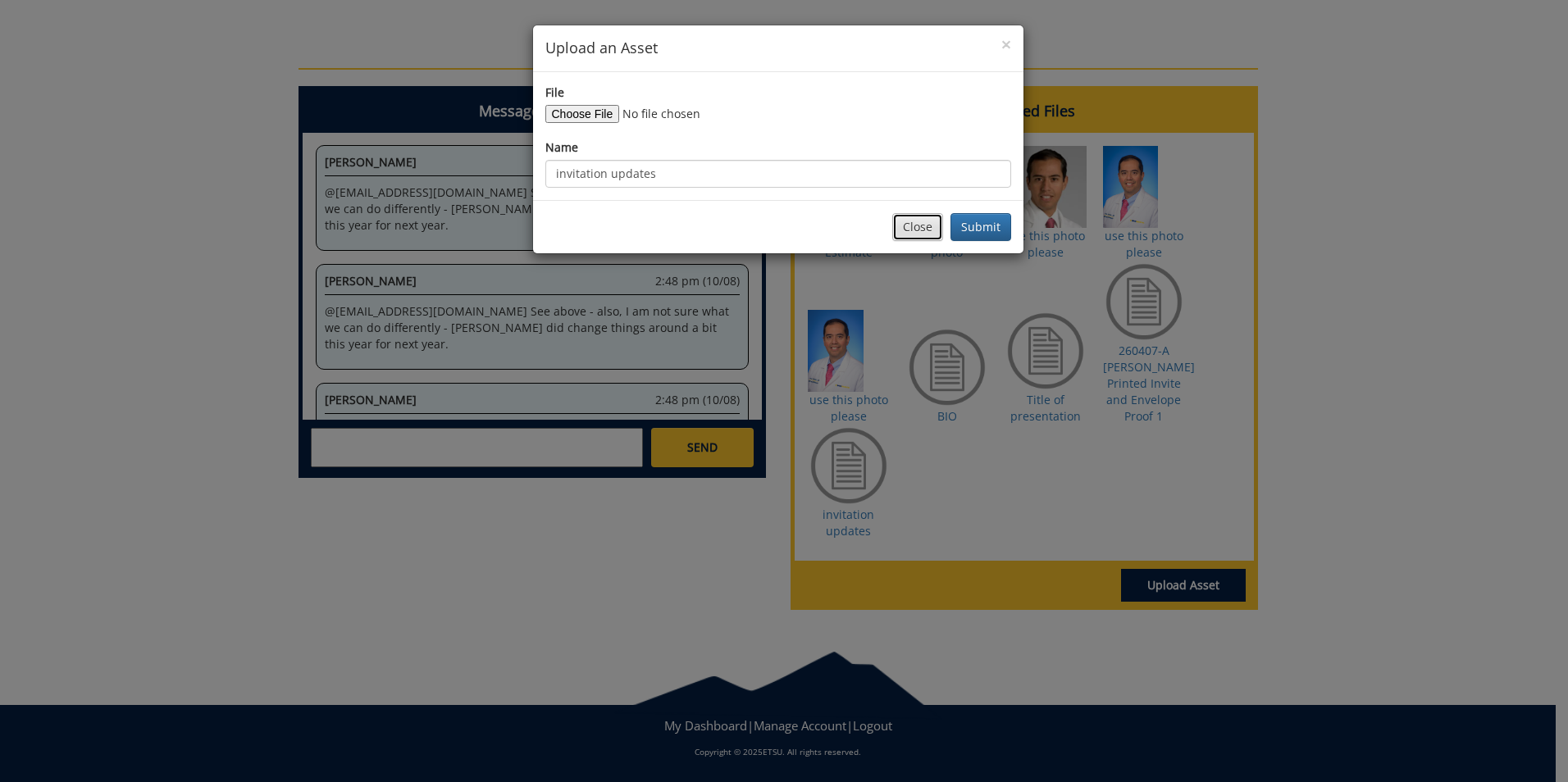
click at [923, 225] on button "Close" at bounding box center [918, 227] width 51 height 28
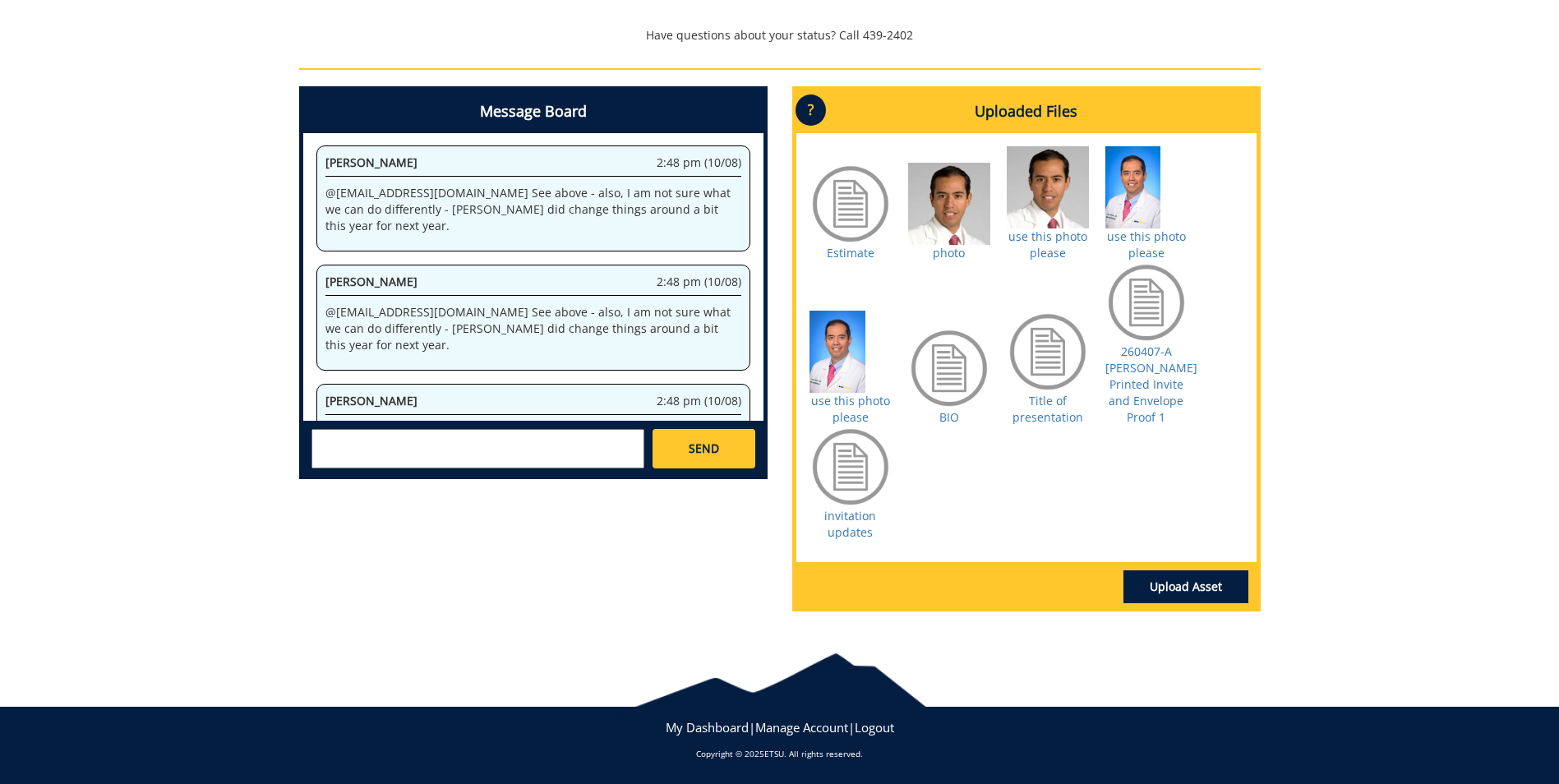
click at [538, 449] on textarea at bounding box center [478, 449] width 332 height 40
